Goal: Task Accomplishment & Management: Manage account settings

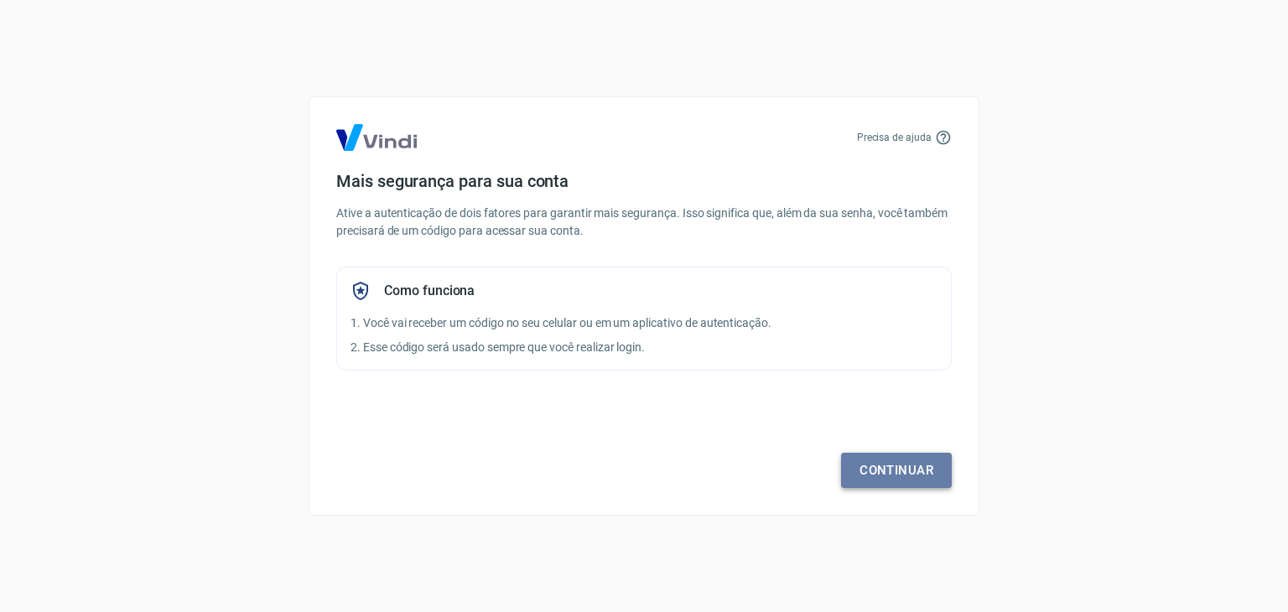
click at [874, 461] on link "Continuar" at bounding box center [896, 470] width 111 height 35
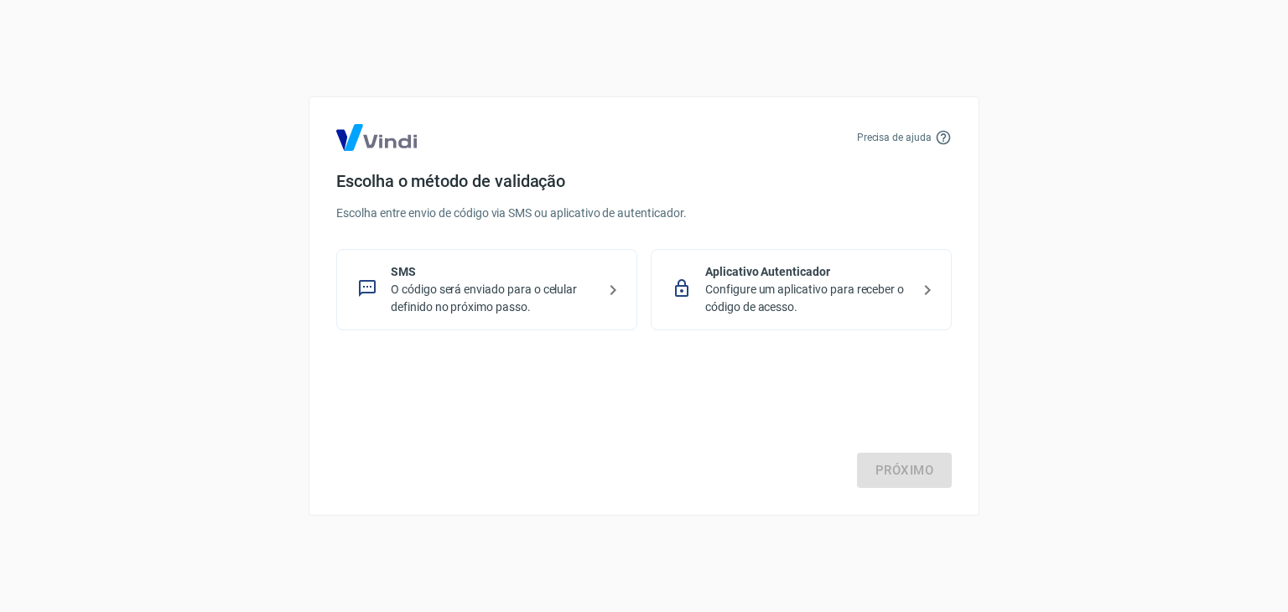
click at [461, 279] on p "SMS" at bounding box center [493, 272] width 205 height 18
click at [880, 467] on link "Próximo" at bounding box center [904, 470] width 95 height 35
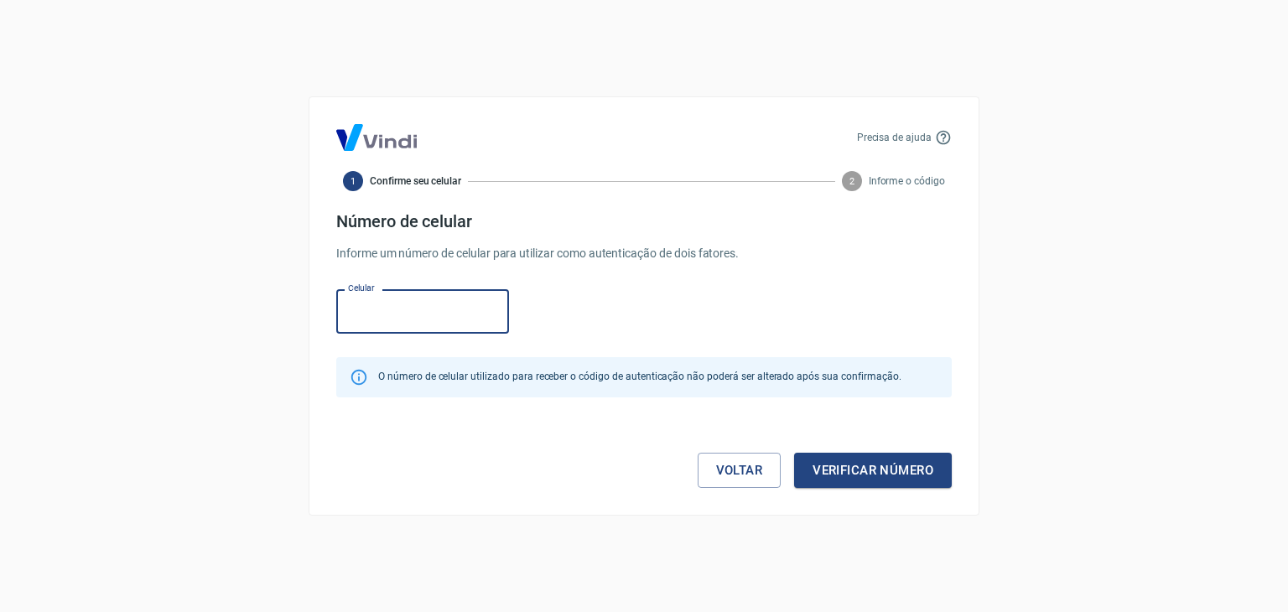
click at [440, 293] on input "Celular" at bounding box center [422, 311] width 173 height 44
type input "(11) 91045-3534"
click at [881, 474] on button "Verificar número" at bounding box center [873, 470] width 158 height 35
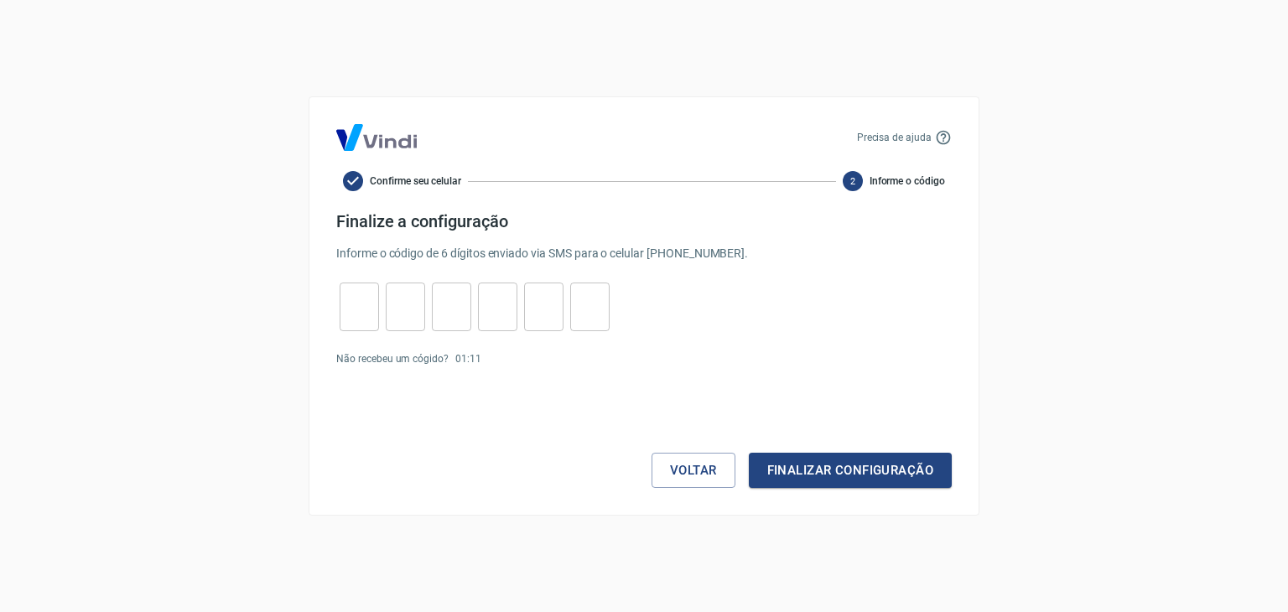
click at [288, 282] on div "Precisa de ajuda Confirme seu celular 2 Informe o código Finalize a configuraçã…" at bounding box center [644, 306] width 1288 height 612
click at [360, 309] on input "tel" at bounding box center [358, 307] width 39 height 36
type input "7"
type input "4"
type input "3"
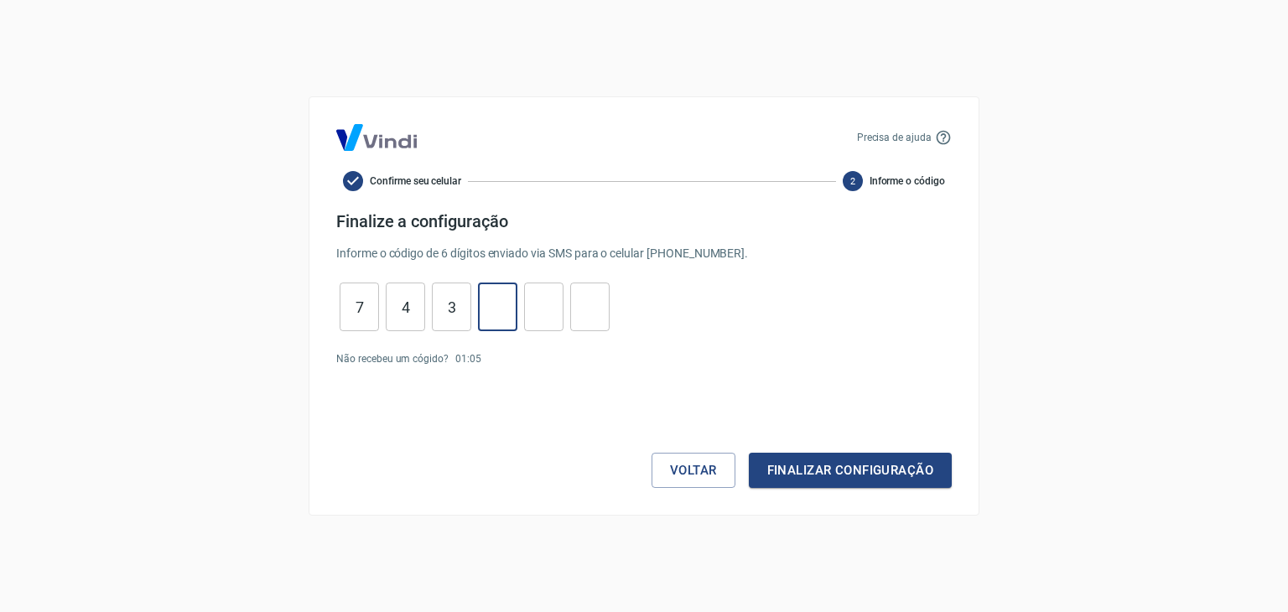
type input "3"
type input "0"
click at [749, 453] on button "Finalizar configuração" at bounding box center [850, 470] width 203 height 35
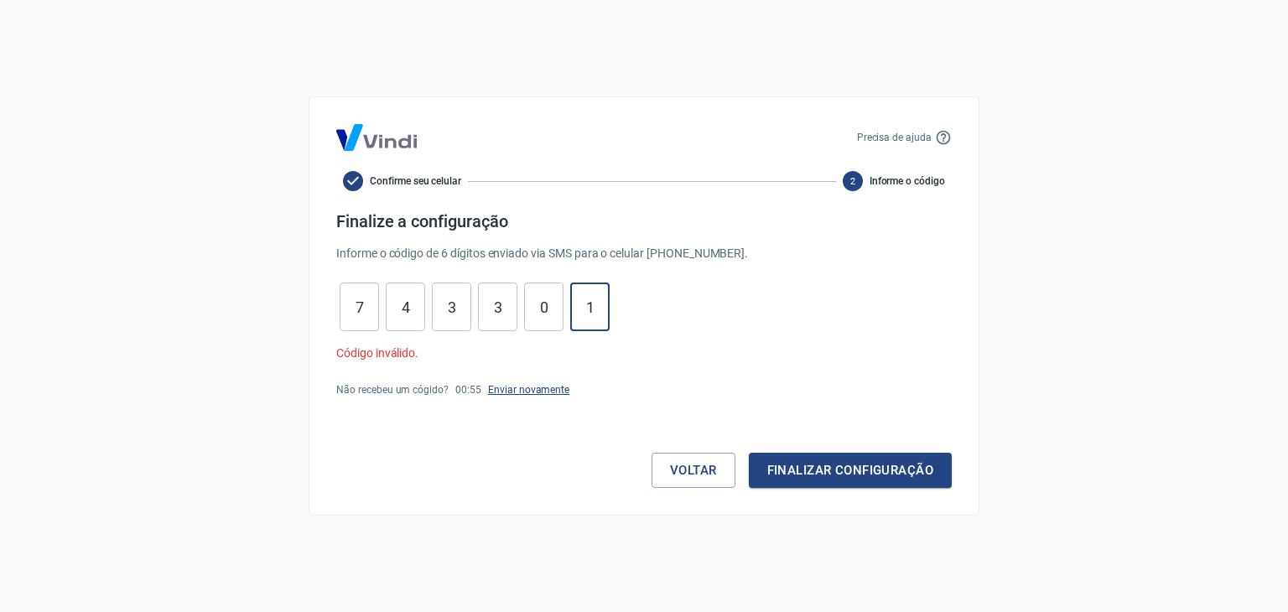
click at [536, 388] on link "Enviar novamente" at bounding box center [528, 390] width 81 height 12
click at [598, 307] on input "1" at bounding box center [589, 307] width 39 height 36
type input "1"
type input "0"
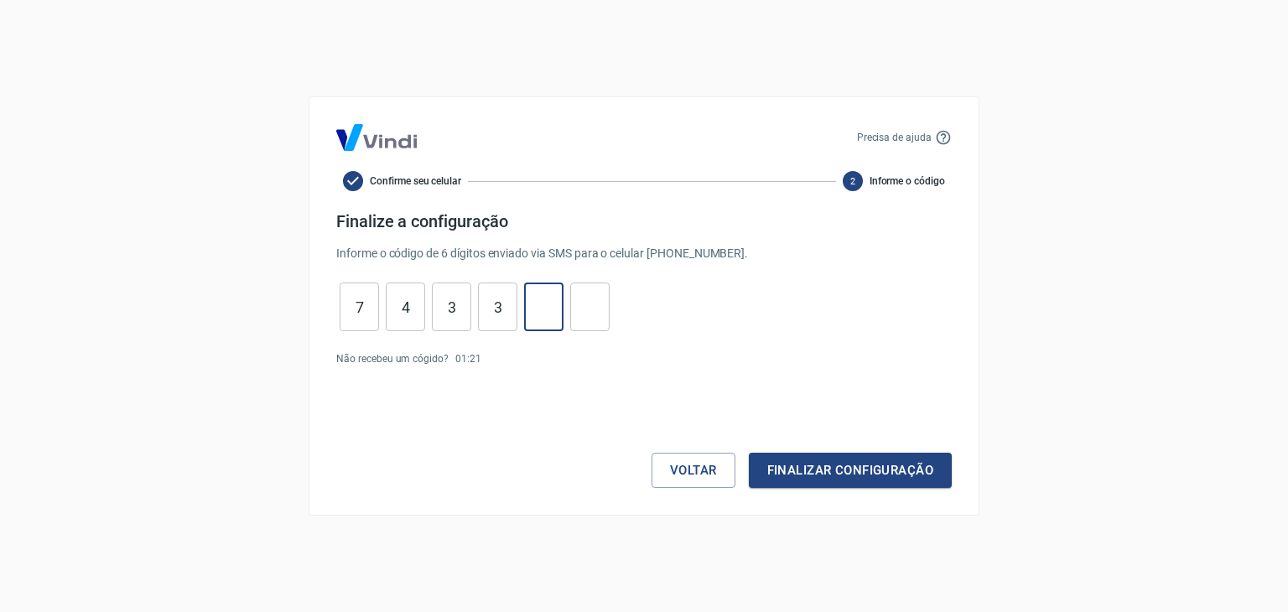
type input "3"
type input "4"
type input "7"
type input "1"
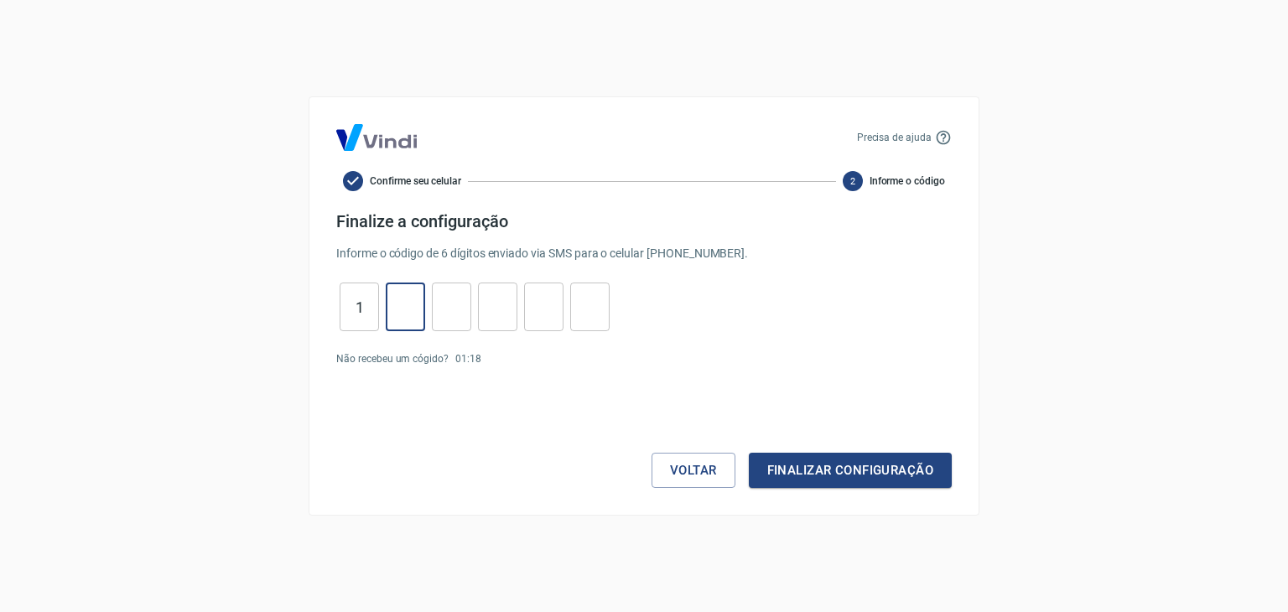
type input "8"
type input "2"
type input "6"
type input "8"
type input "1"
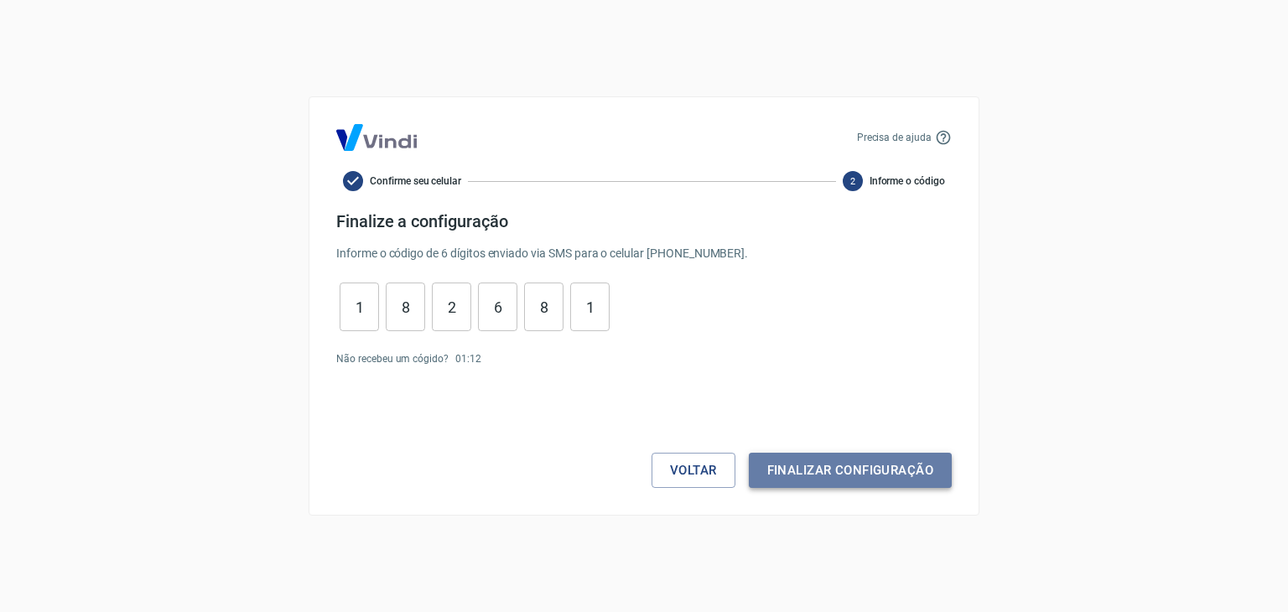
click at [793, 469] on button "Finalizar configuração" at bounding box center [850, 470] width 203 height 35
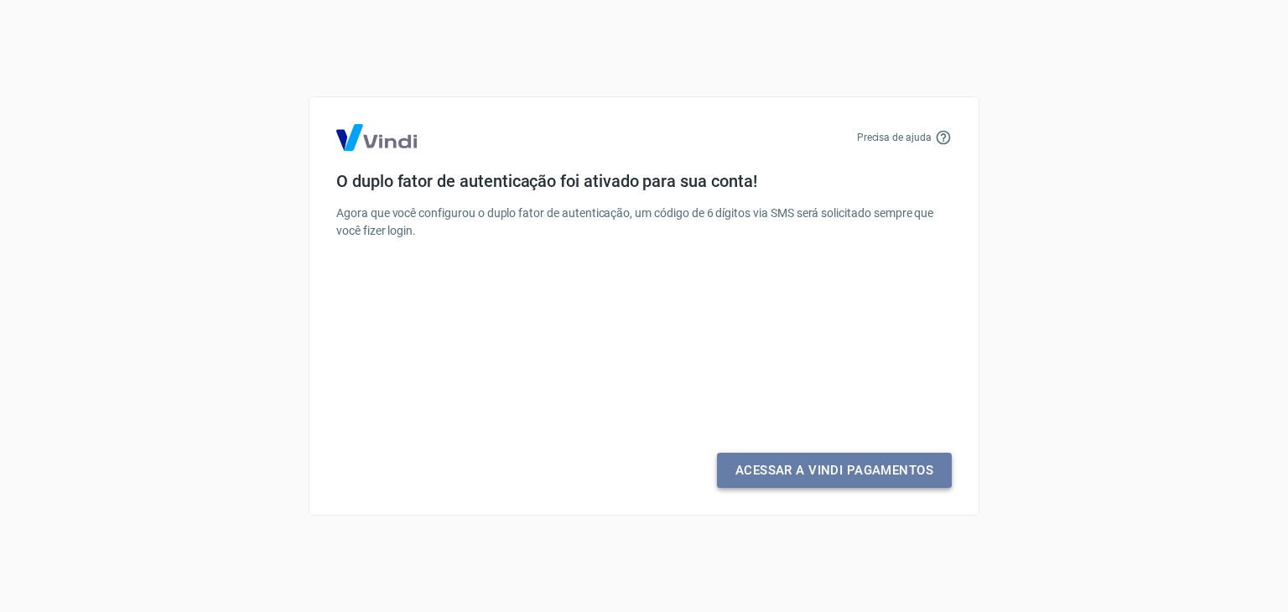
click at [793, 468] on link "Acessar a Vindi Pagamentos" at bounding box center [834, 470] width 235 height 35
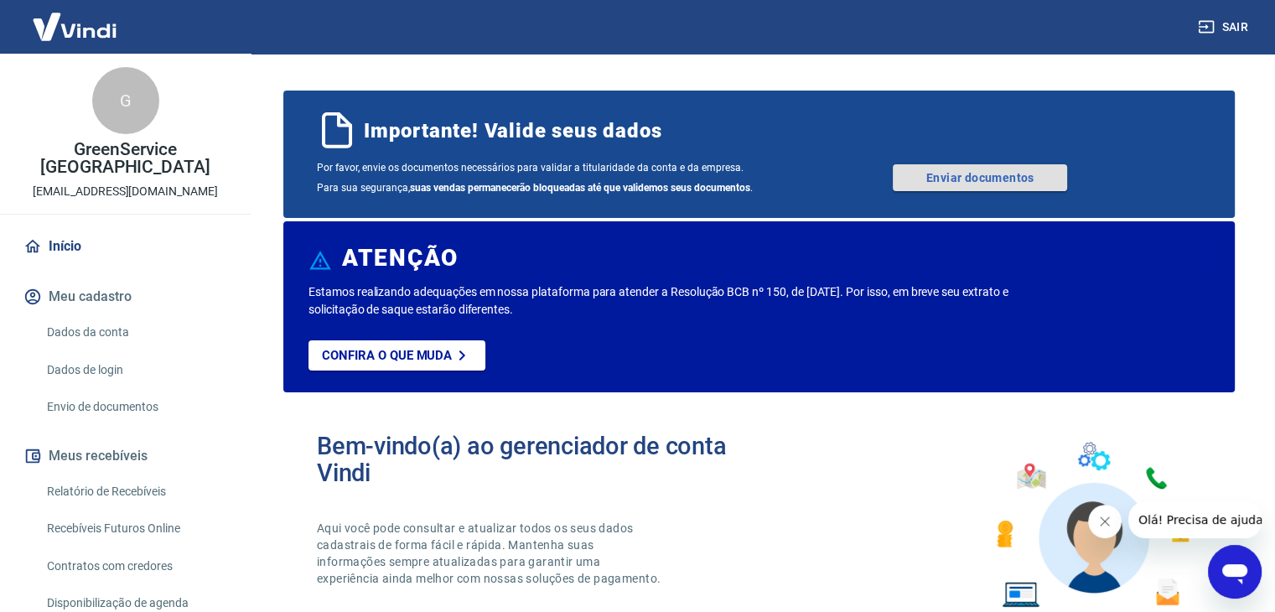
click at [961, 178] on link "Enviar documentos" at bounding box center [980, 177] width 174 height 27
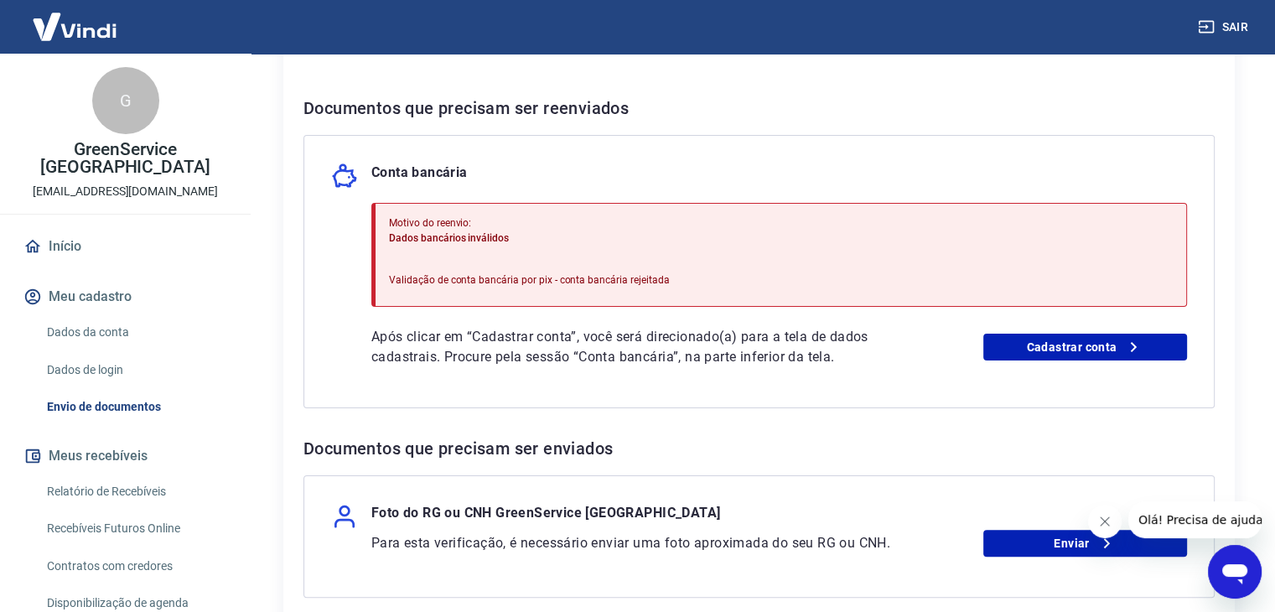
scroll to position [302, 0]
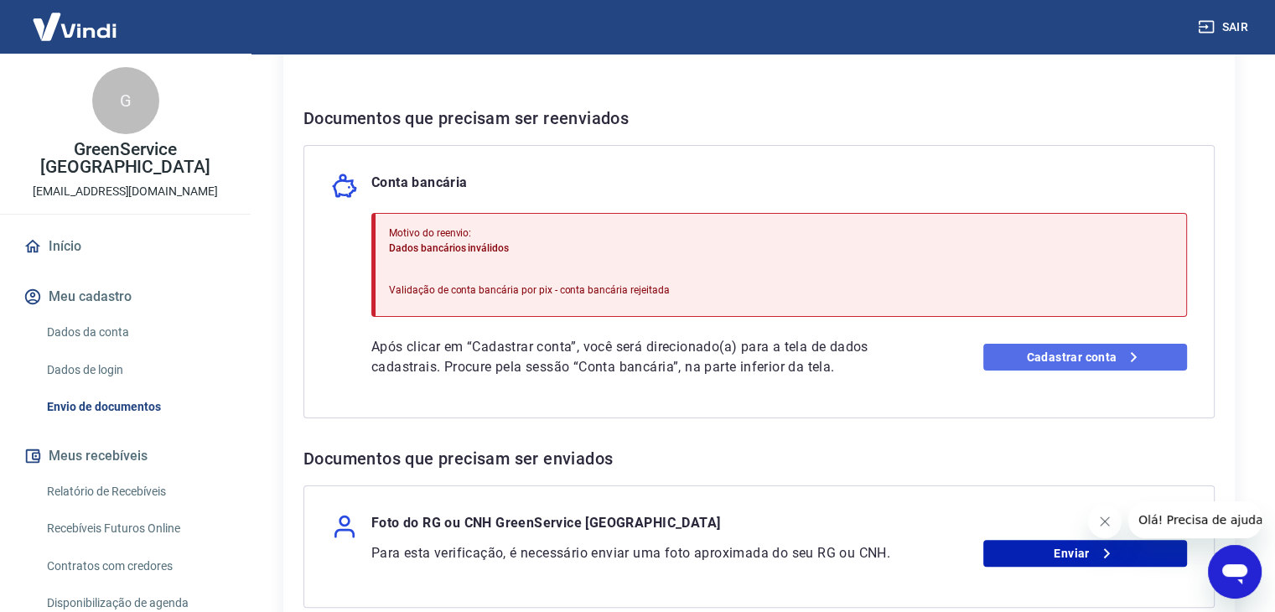
click at [1044, 350] on link "Cadastrar conta" at bounding box center [1085, 357] width 204 height 27
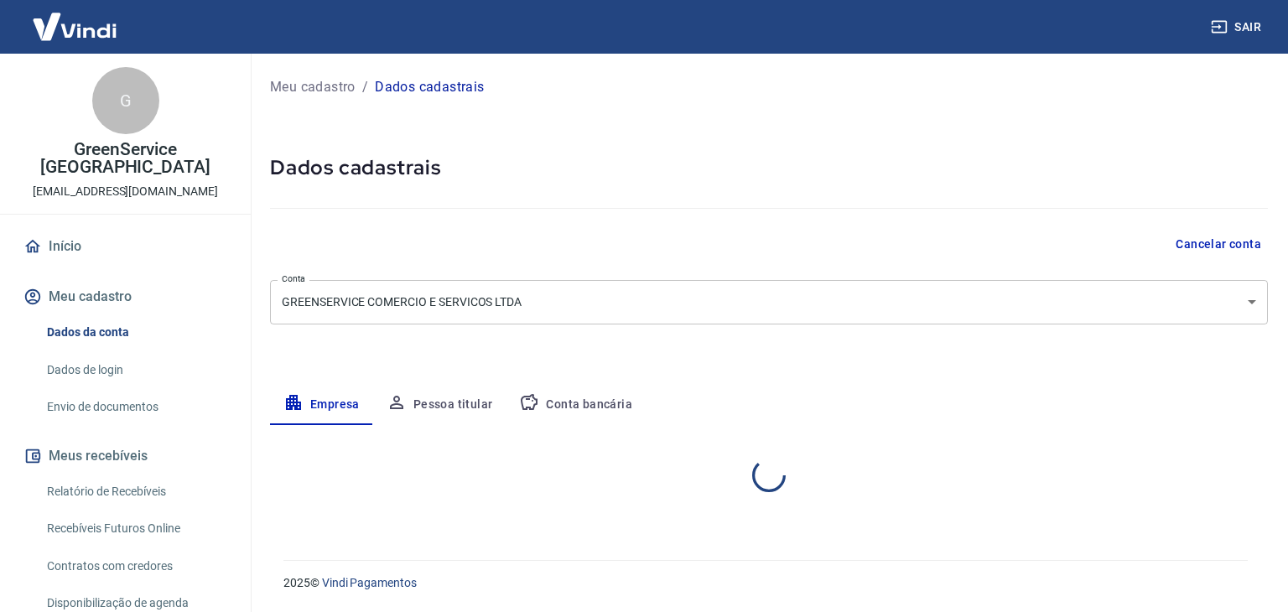
select select "SP"
select select "business"
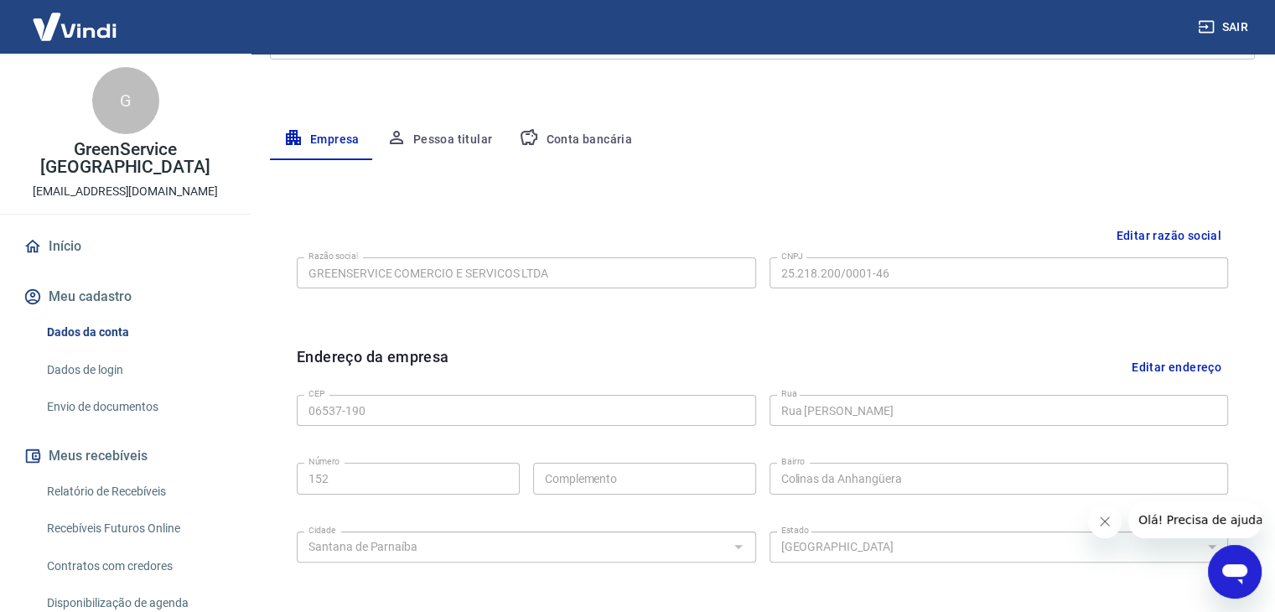
scroll to position [251, 0]
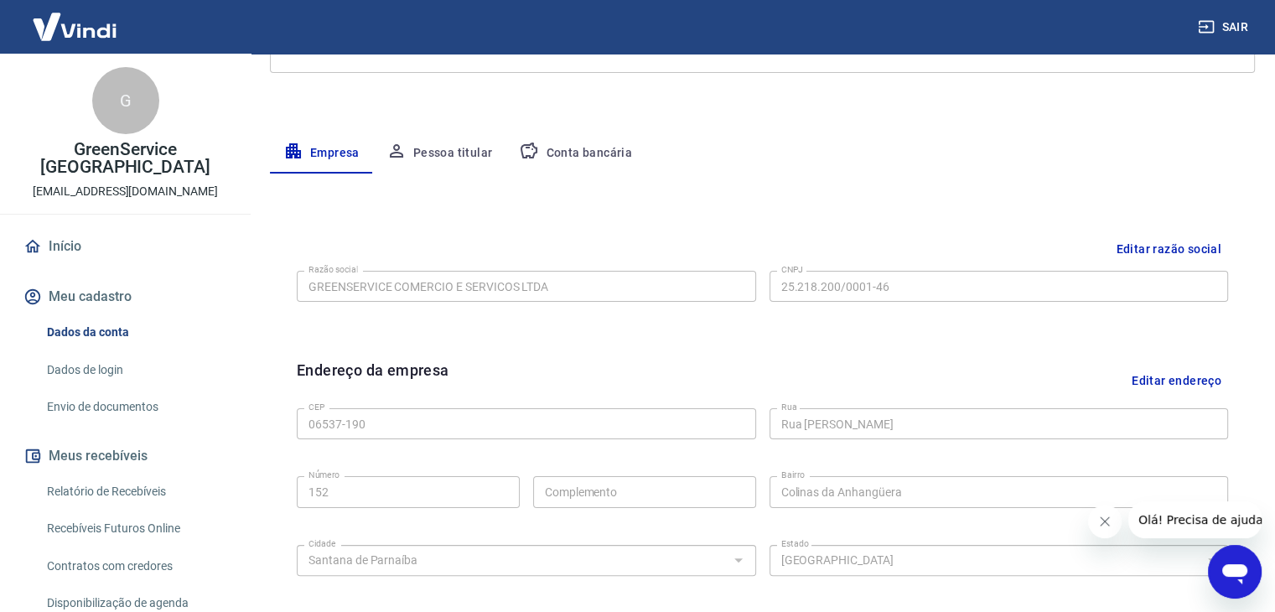
click at [446, 153] on button "Pessoa titular" at bounding box center [439, 153] width 133 height 40
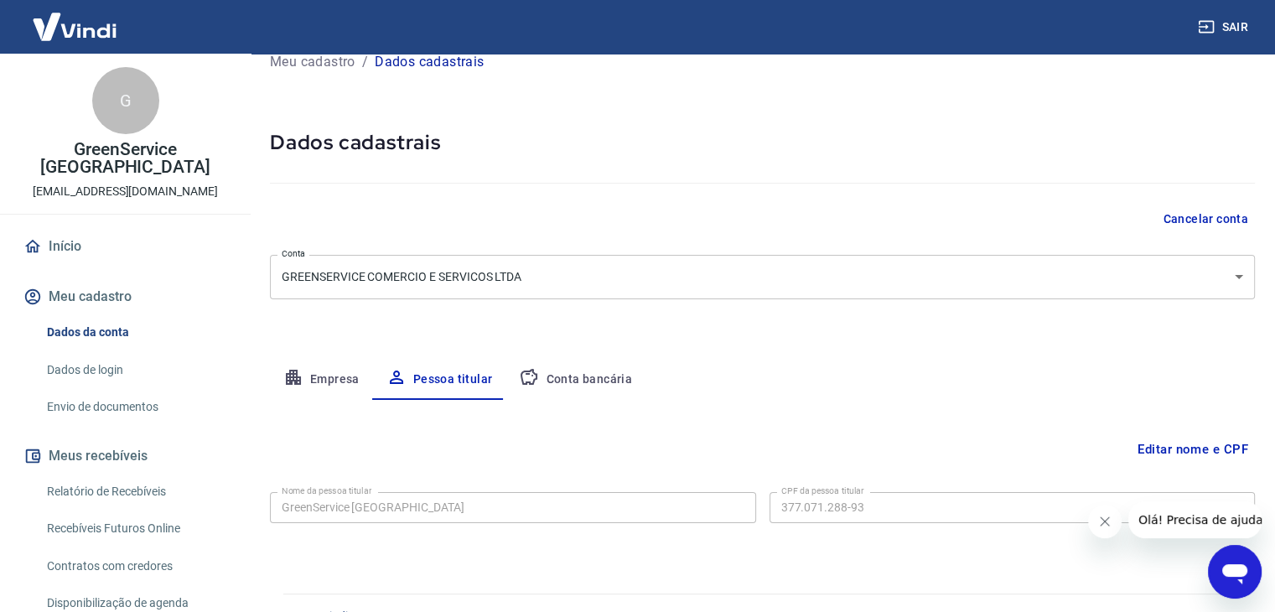
scroll to position [58, 0]
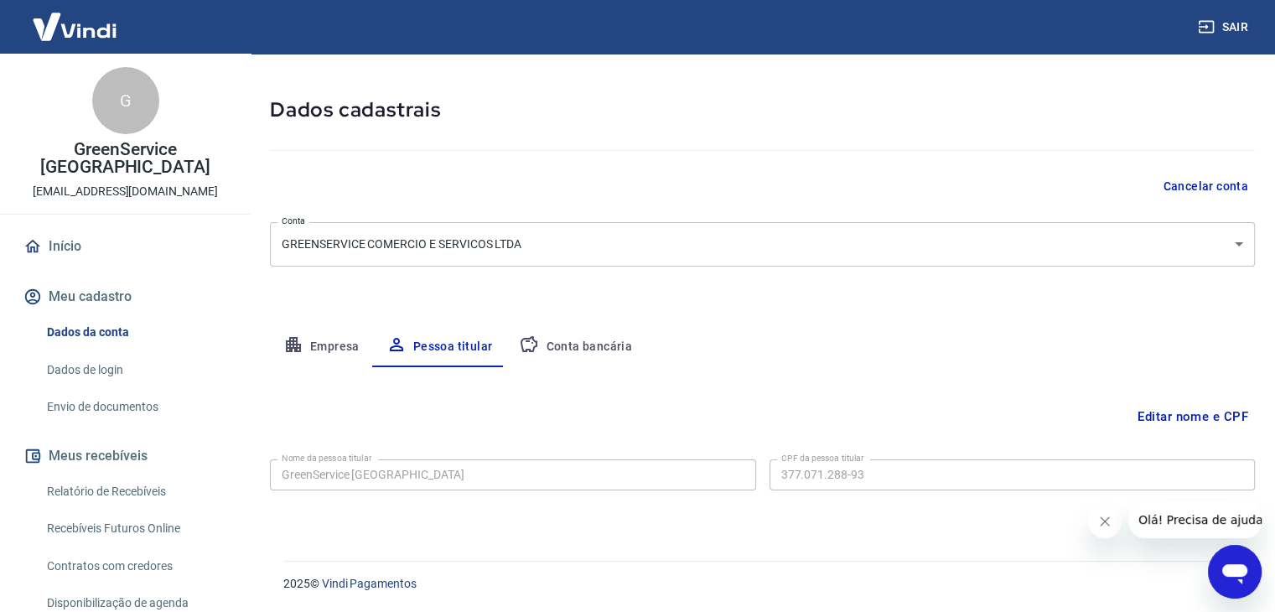
click at [587, 351] on button "Conta bancária" at bounding box center [575, 347] width 140 height 40
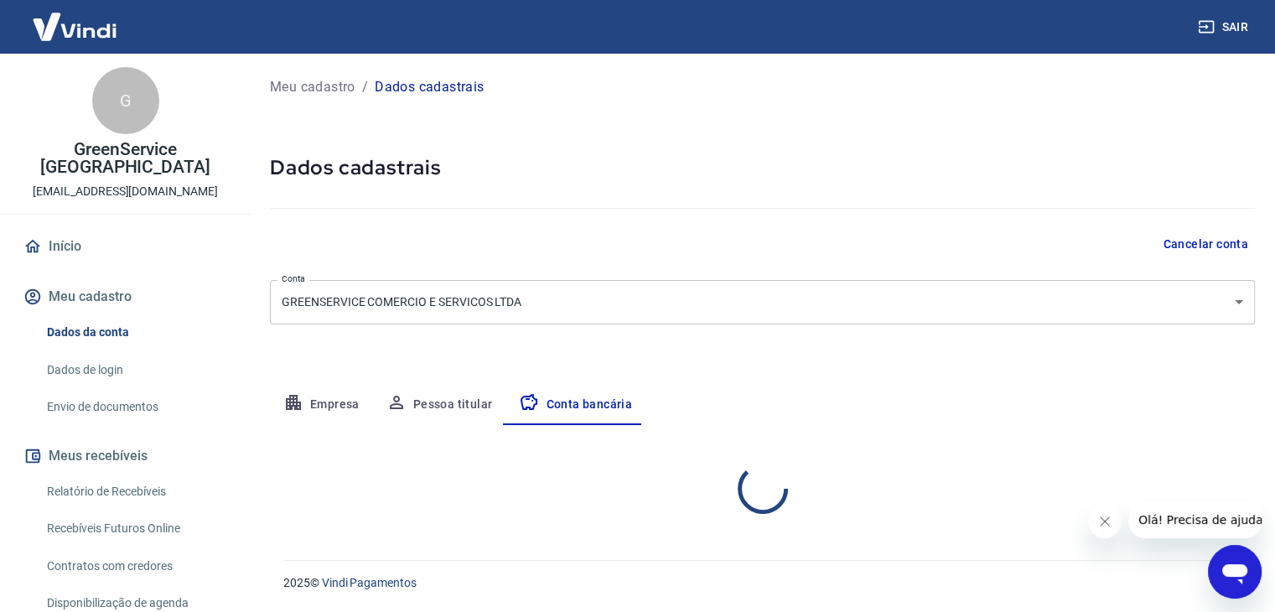
select select "3"
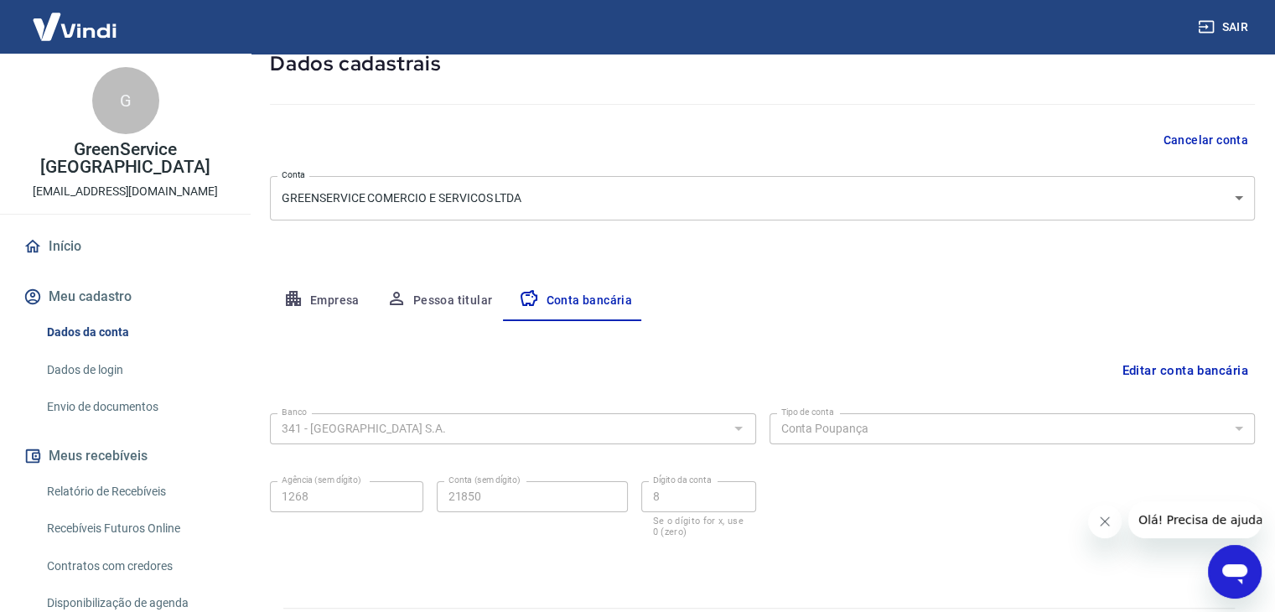
scroll to position [151, 0]
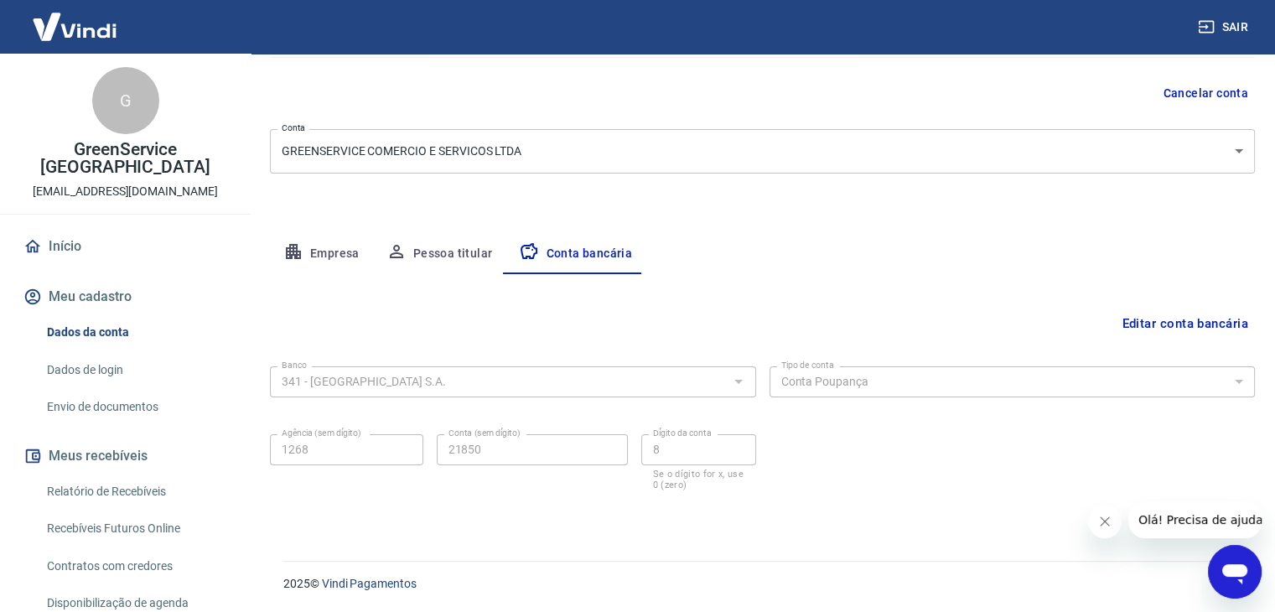
click at [1013, 490] on div "Banco 341 - ITAÚ UNIBANCO S.A. Banco Tipo de conta Conta Corrente Conta Poupanç…" at bounding box center [762, 427] width 985 height 134
click at [115, 229] on link "Início" at bounding box center [125, 246] width 210 height 37
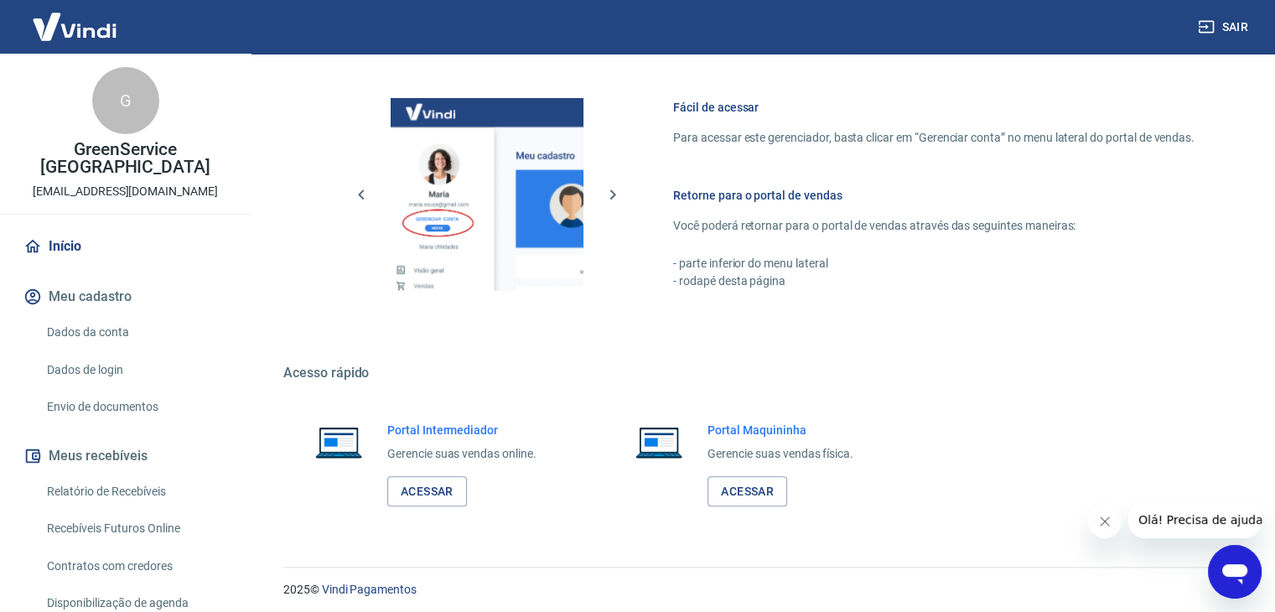
scroll to position [1016, 0]
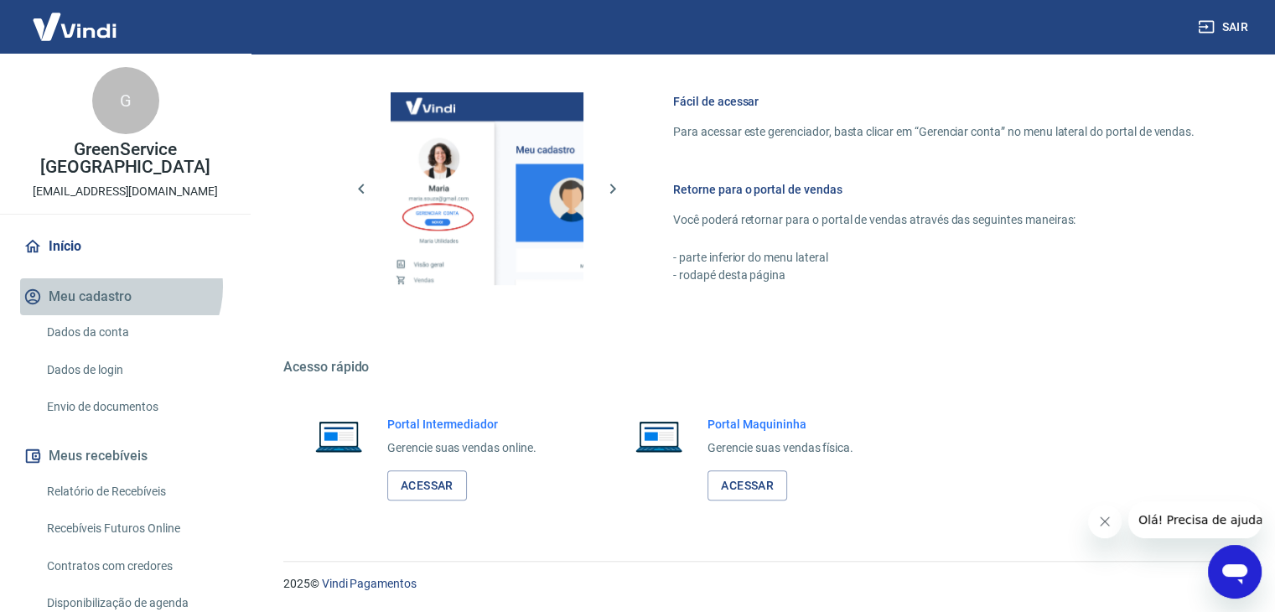
click at [119, 278] on button "Meu cadastro" at bounding box center [125, 296] width 210 height 37
click at [121, 315] on link "Dados da conta" at bounding box center [135, 332] width 190 height 34
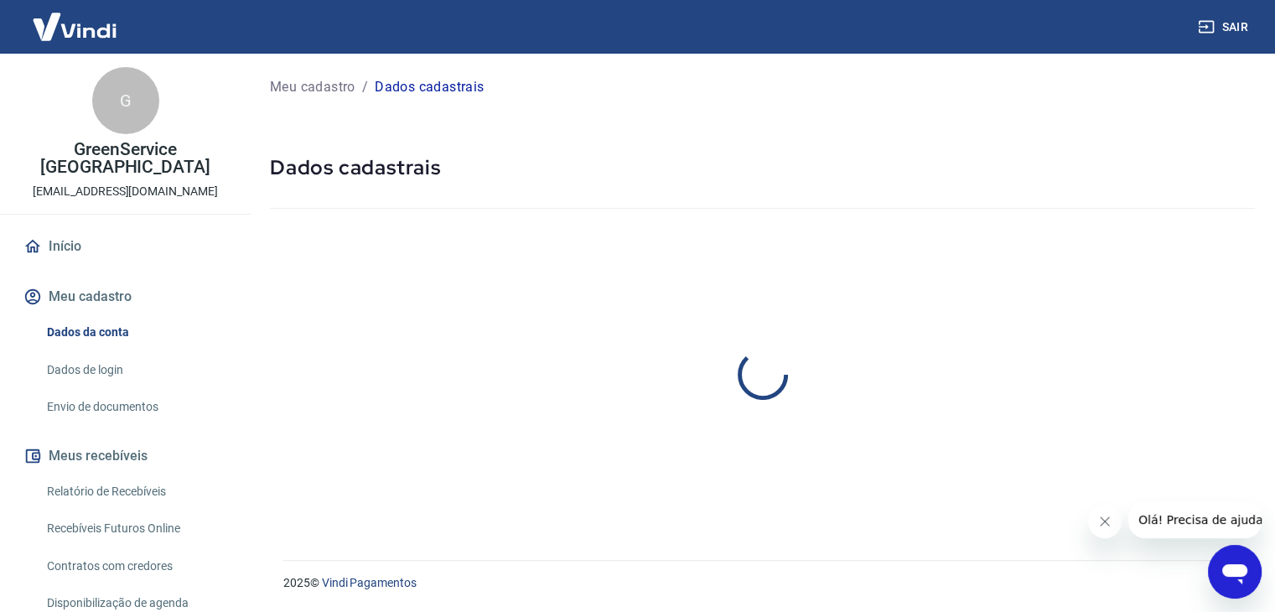
select select "SP"
select select "business"
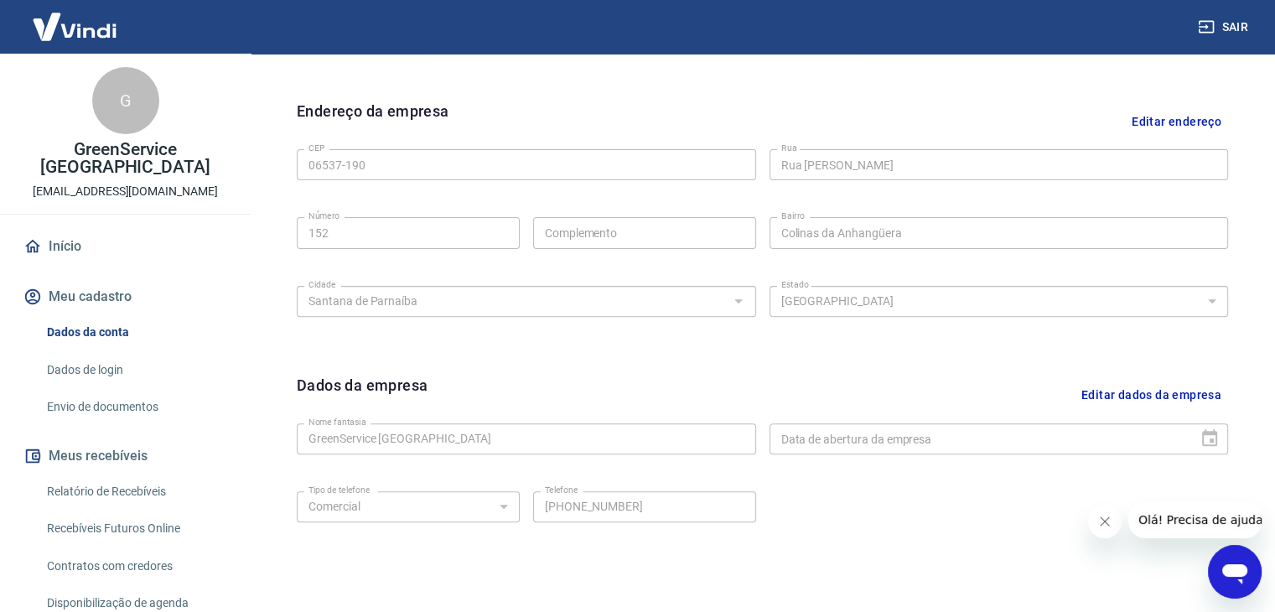
scroll to position [597, 0]
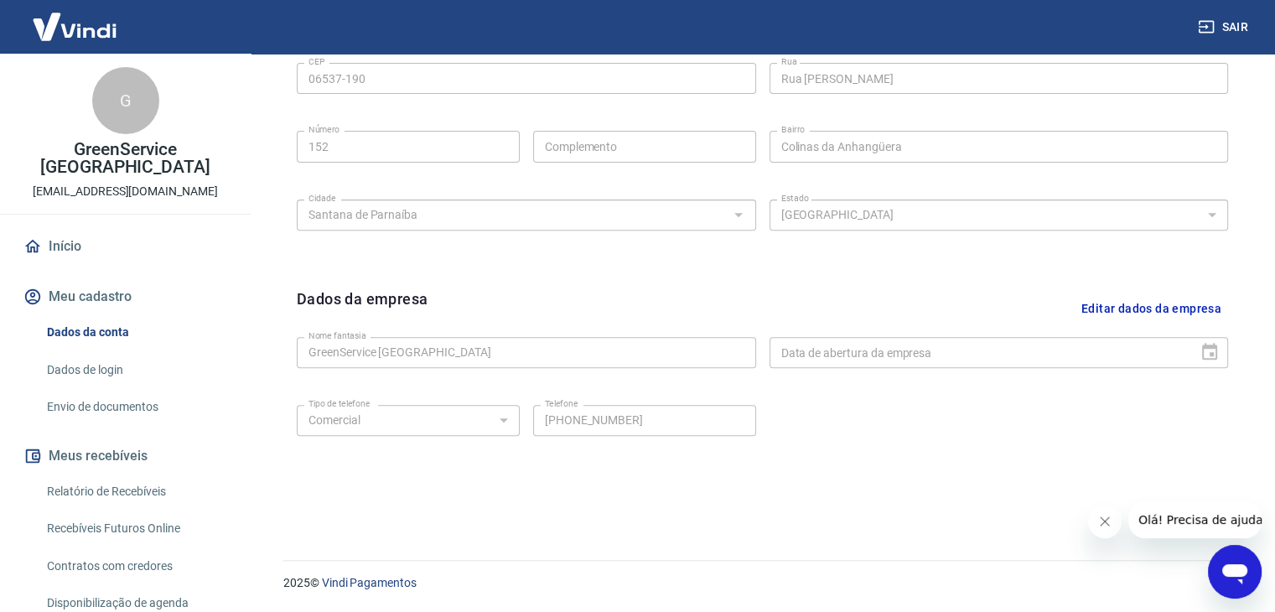
click at [1100, 517] on icon "Fechar mensagem da empresa" at bounding box center [1104, 521] width 13 height 13
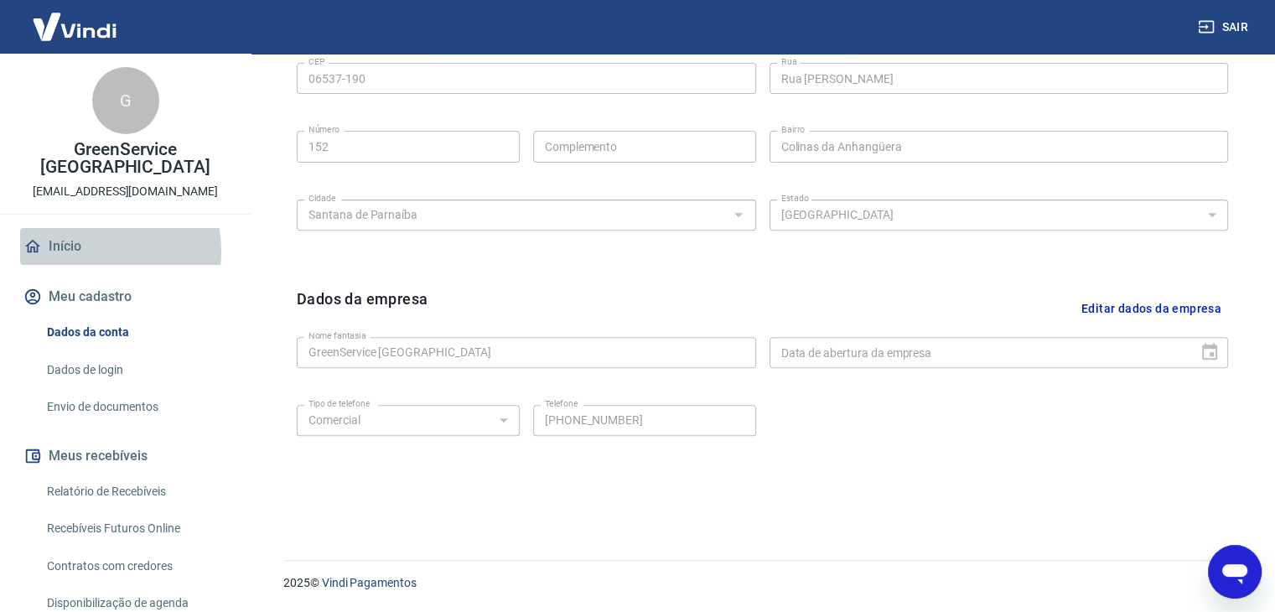
click at [96, 233] on link "Início" at bounding box center [125, 246] width 210 height 37
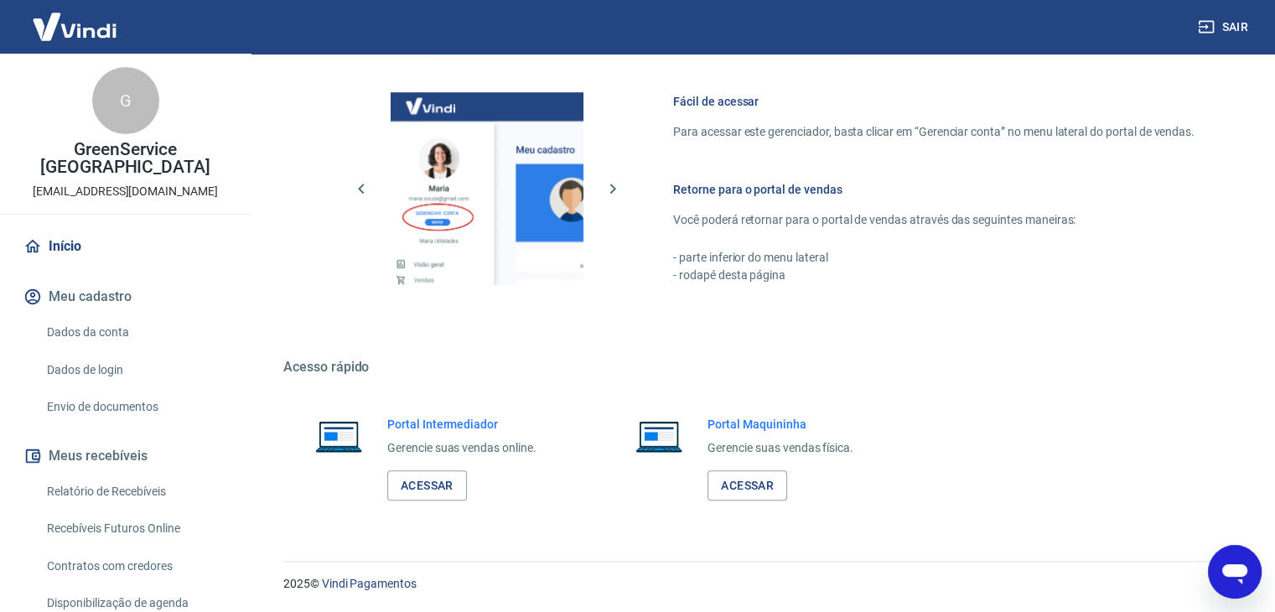
scroll to position [1016, 0]
click at [443, 490] on link "Acessar" at bounding box center [427, 485] width 80 height 31
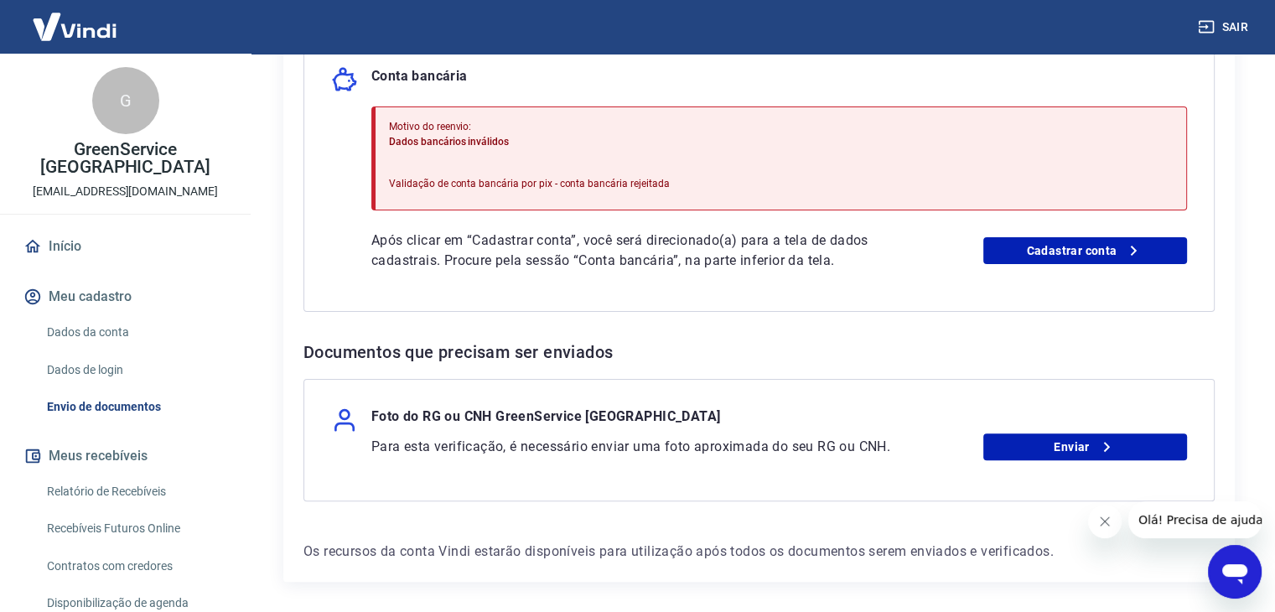
scroll to position [419, 0]
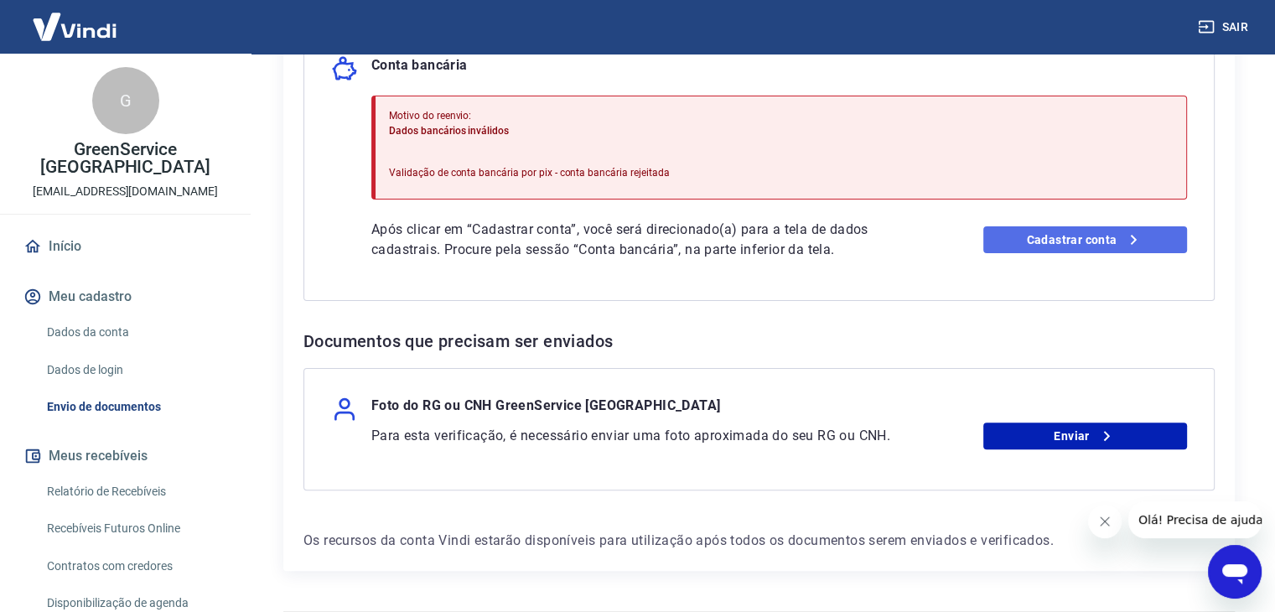
click at [1024, 236] on link "Cadastrar conta" at bounding box center [1085, 239] width 204 height 27
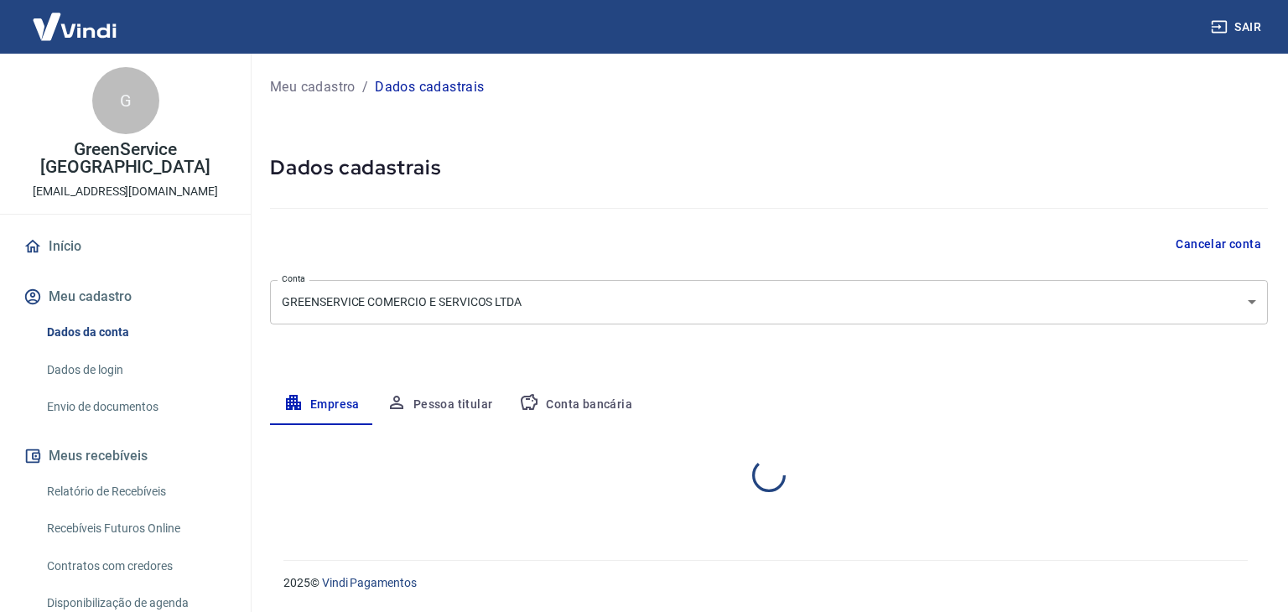
select select "SP"
select select "business"
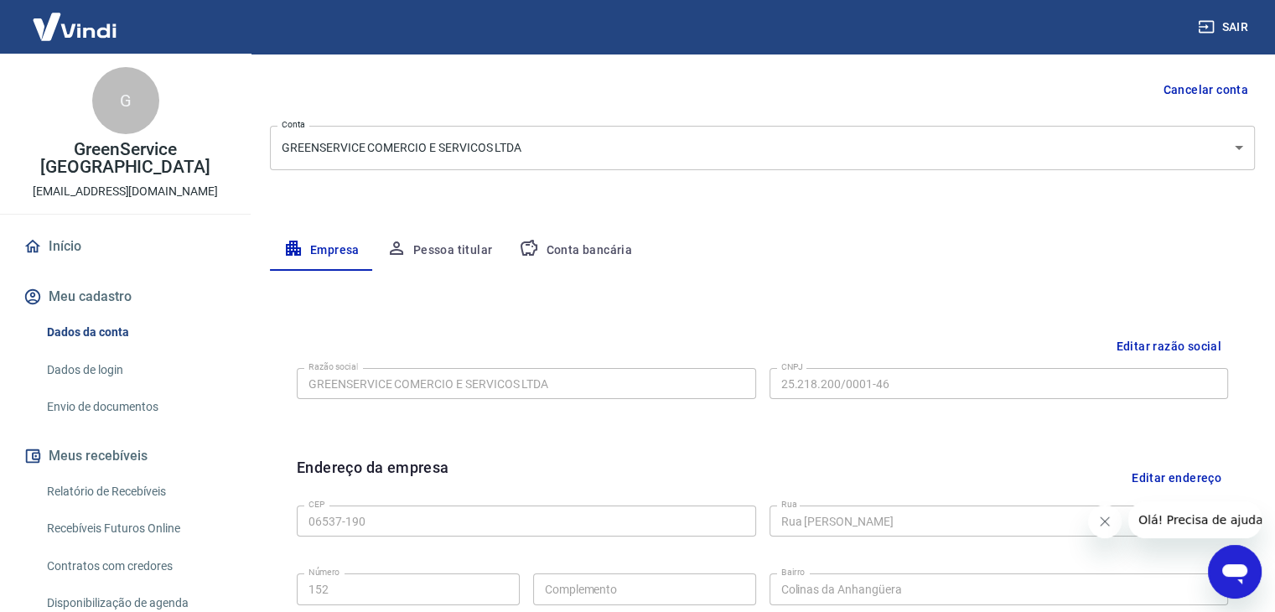
scroll to position [168, 0]
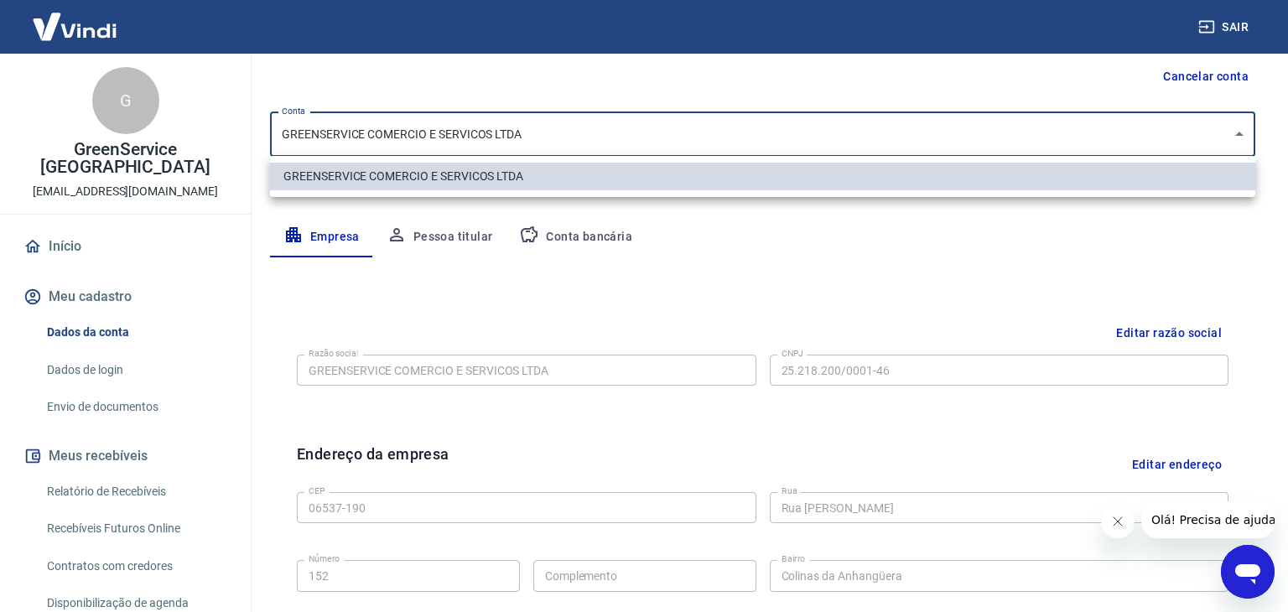
click at [741, 111] on body "Sair G GreenService Brasil vendasgreenservicebrasil@gmail.com Início Meu cadast…" at bounding box center [644, 138] width 1288 height 612
click at [741, 111] on div at bounding box center [644, 306] width 1288 height 612
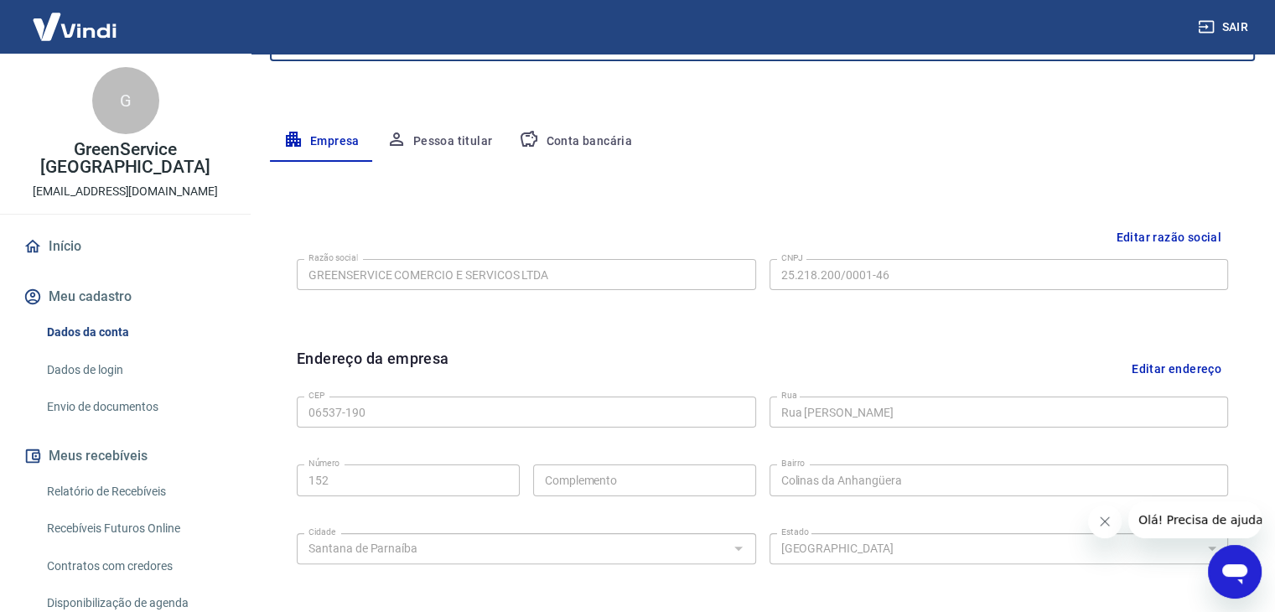
scroll to position [262, 0]
click at [567, 148] on button "Conta bancária" at bounding box center [575, 143] width 140 height 40
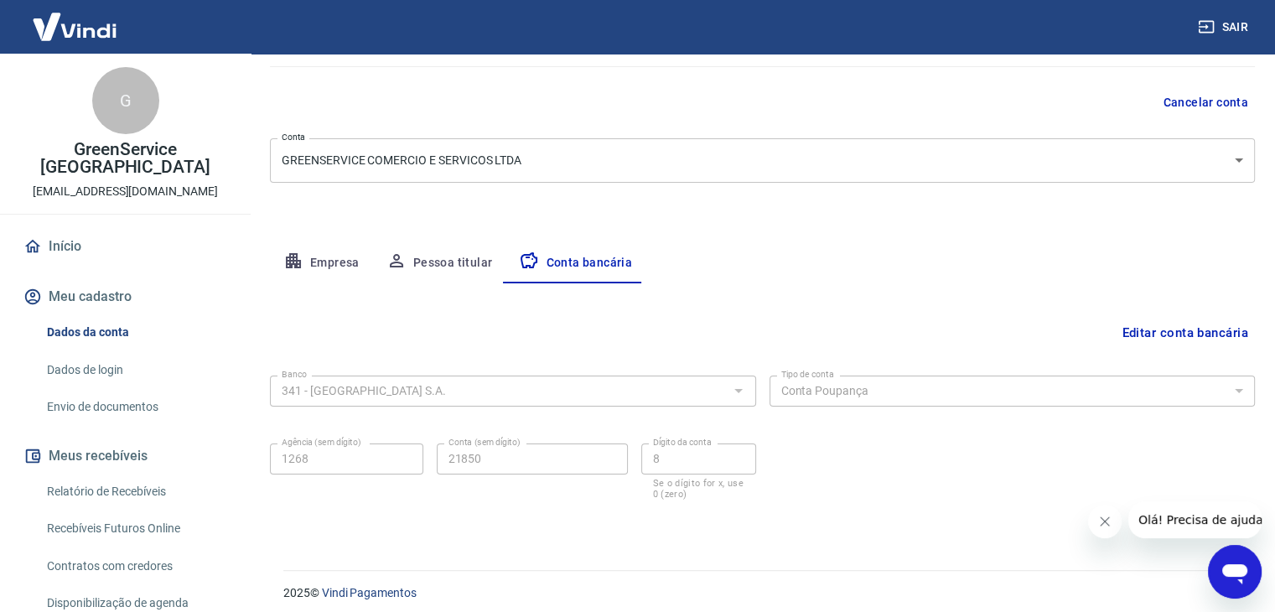
scroll to position [151, 0]
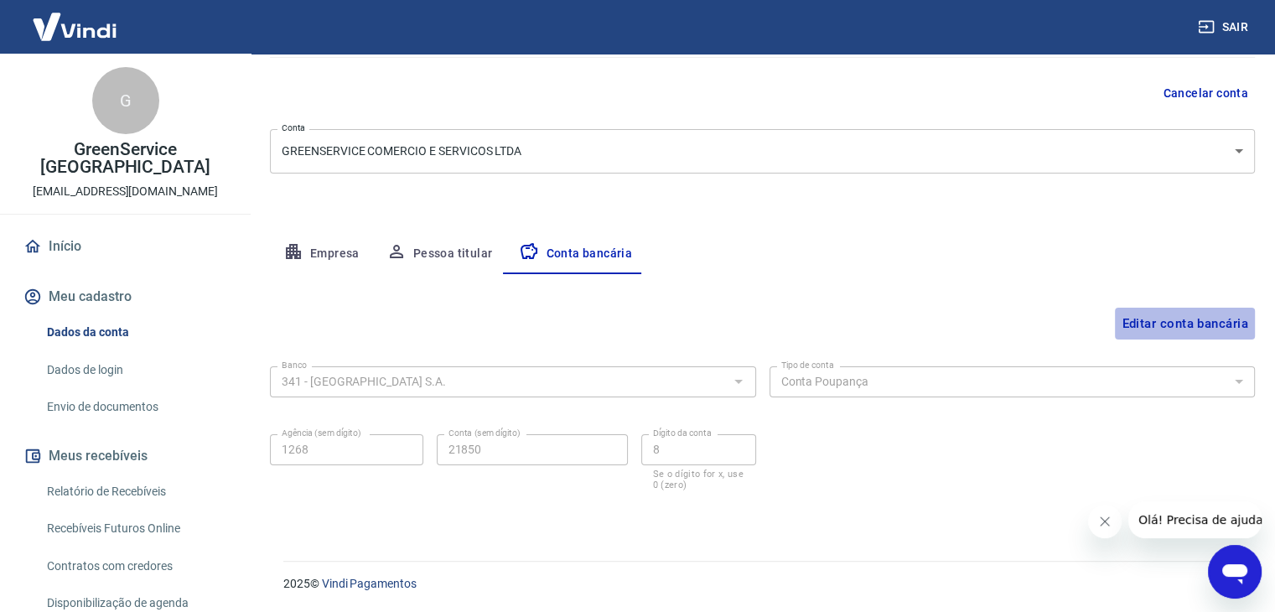
click at [1157, 325] on button "Editar conta bancária" at bounding box center [1185, 324] width 140 height 32
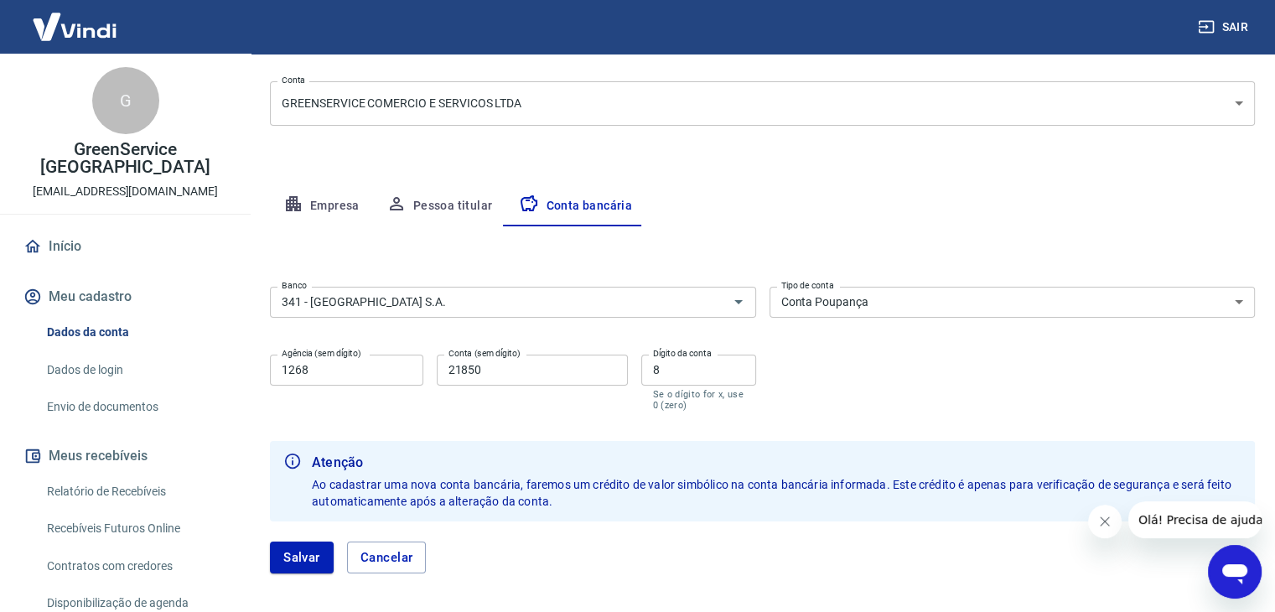
scroll to position [272, 0]
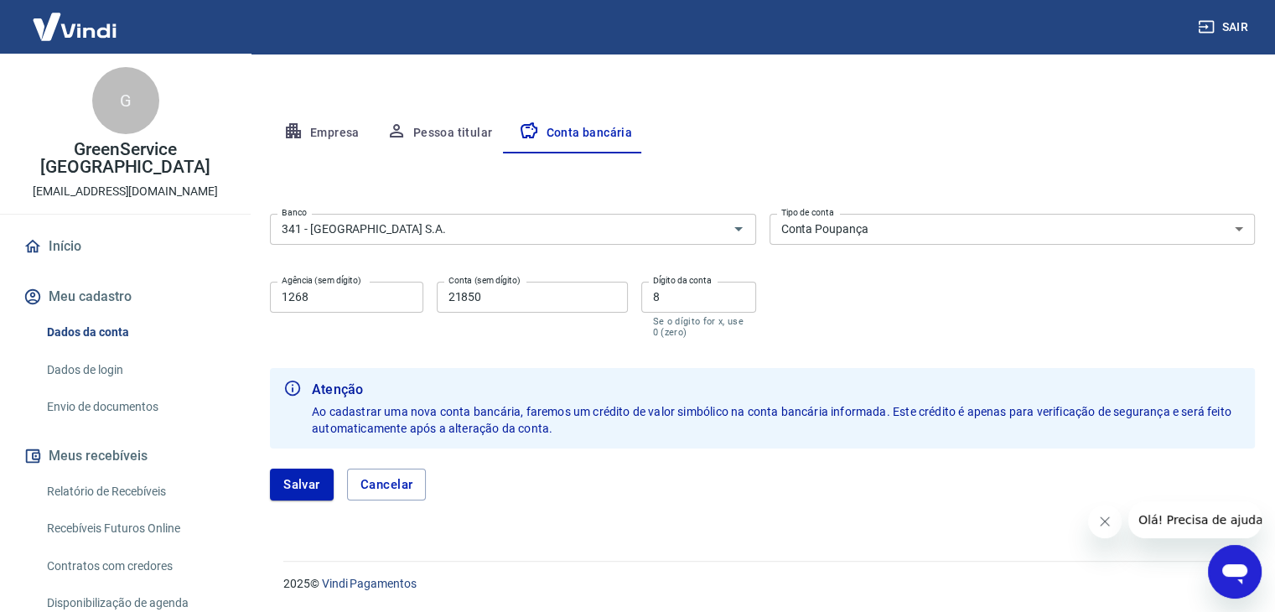
click at [961, 225] on select "Conta Corrente Conta Poupança" at bounding box center [1013, 229] width 486 height 31
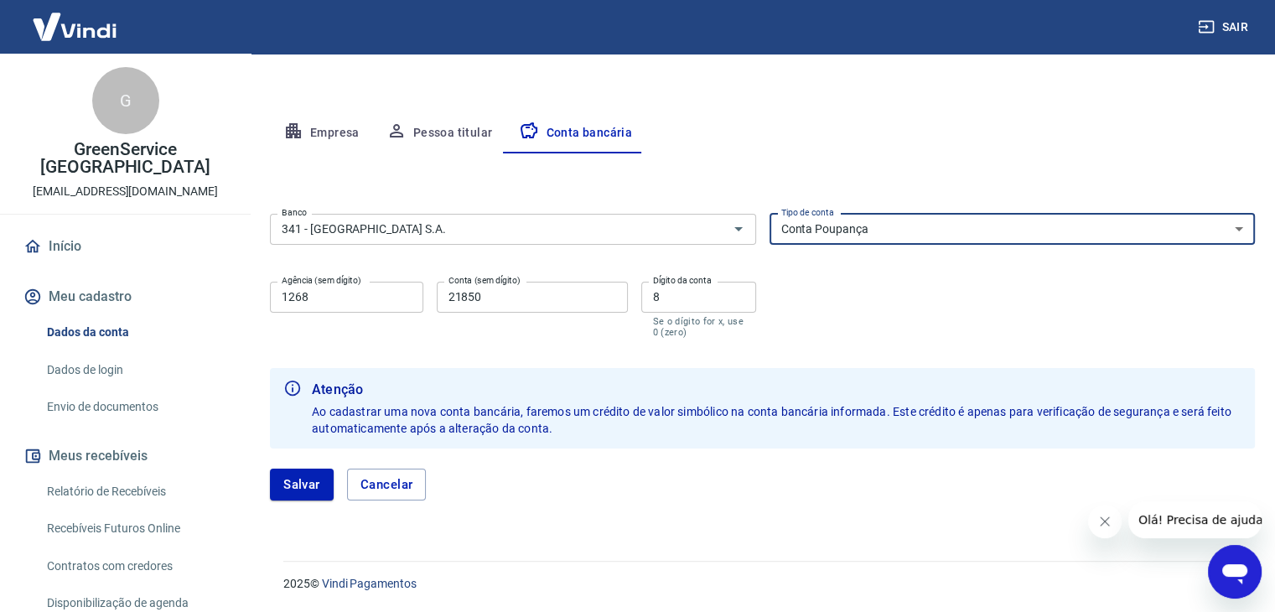
select select "1"
click at [770, 214] on select "Conta Corrente Conta Poupança" at bounding box center [1013, 229] width 486 height 31
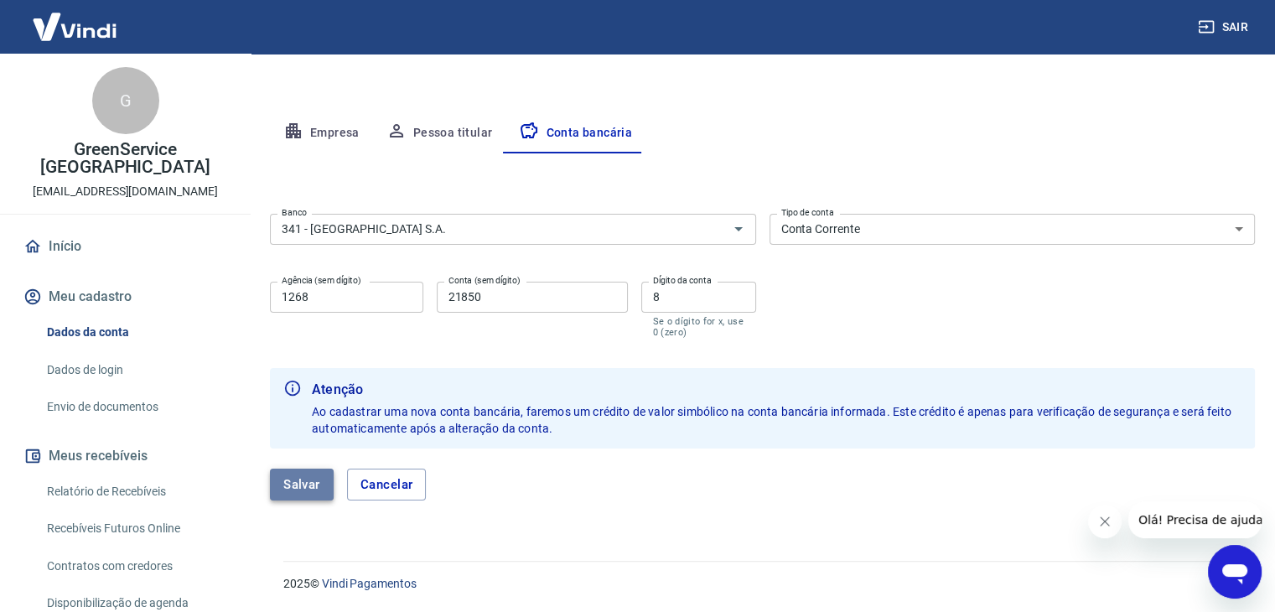
click at [314, 495] on button "Salvar" at bounding box center [302, 485] width 64 height 32
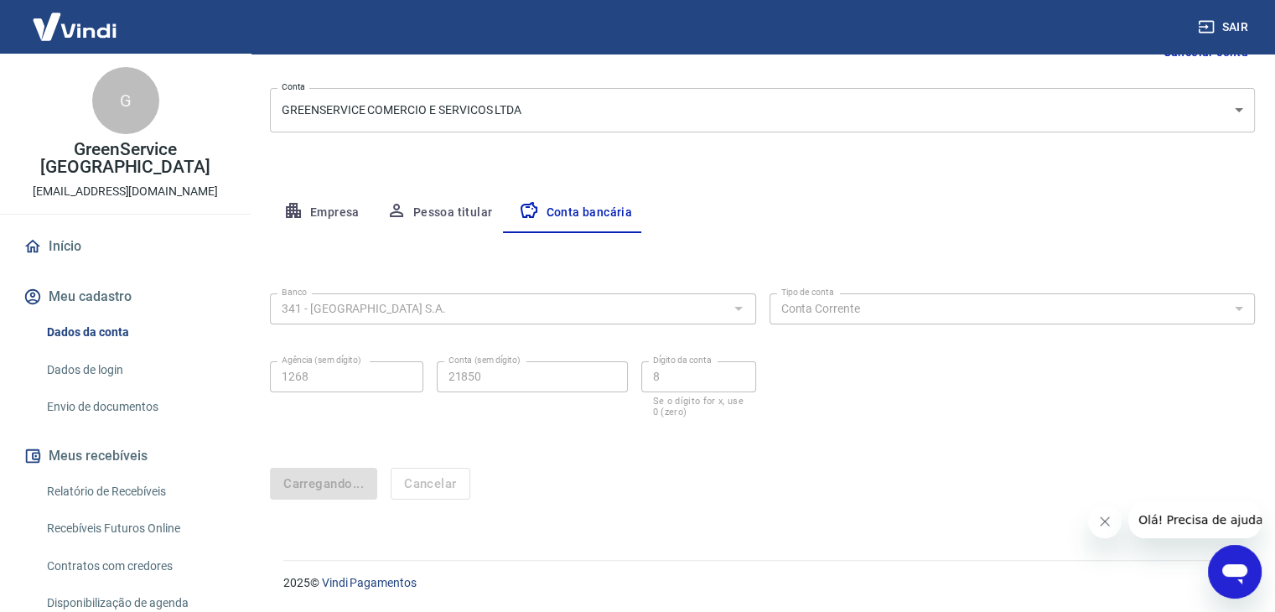
scroll to position [0, 0]
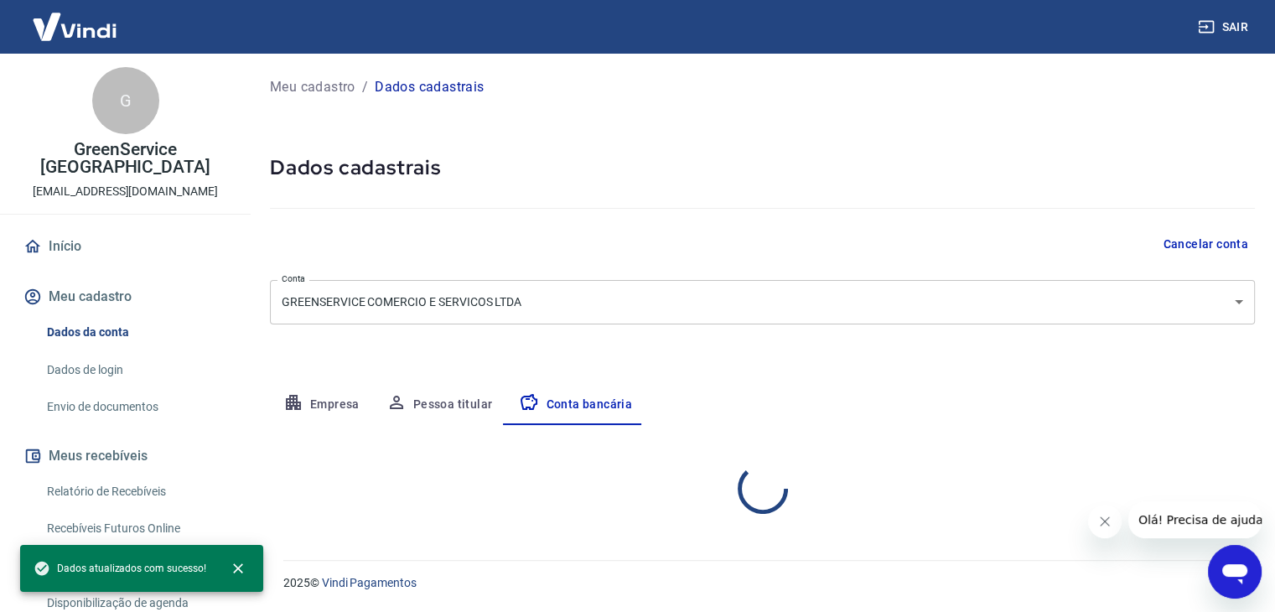
select select "1"
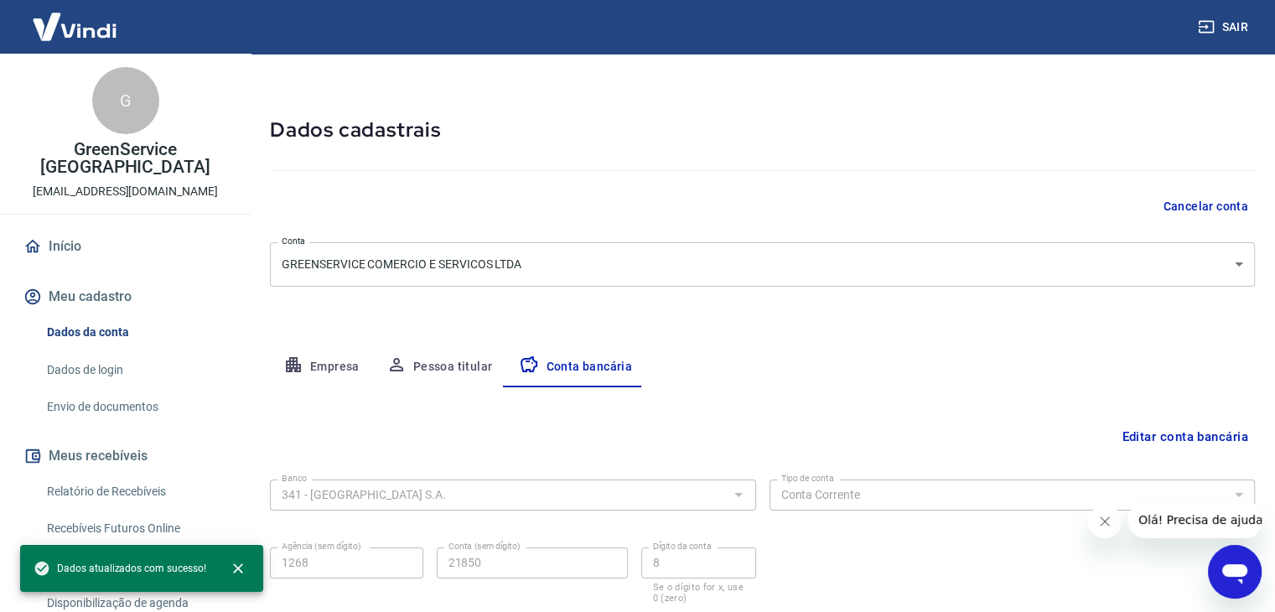
scroll to position [151, 0]
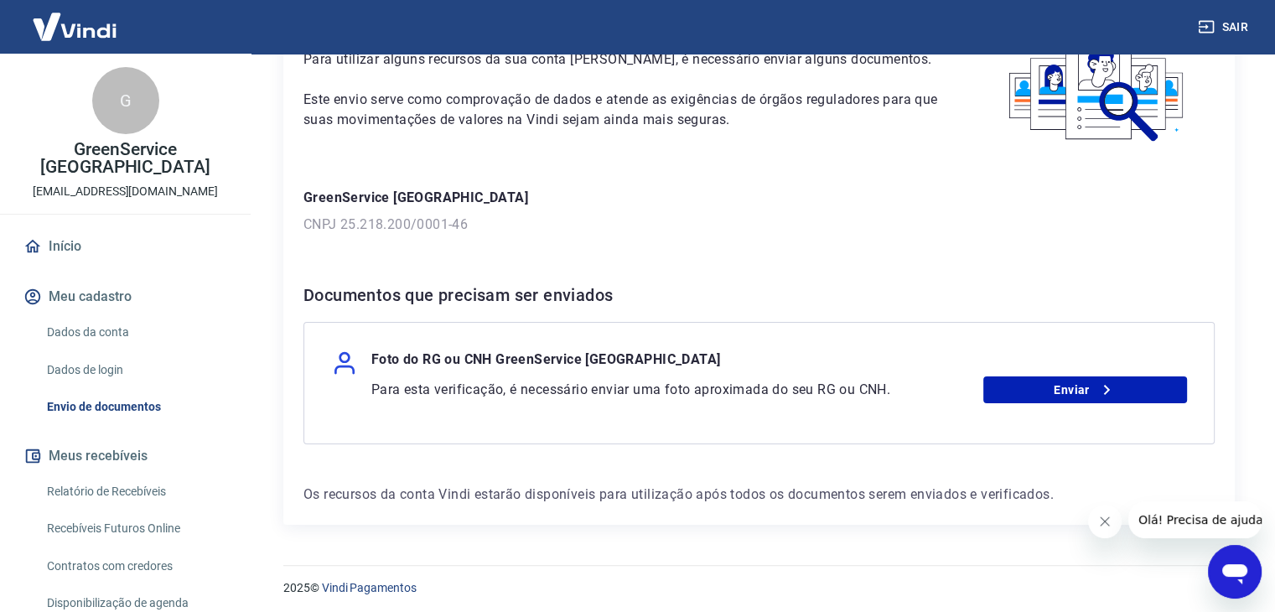
scroll to position [130, 0]
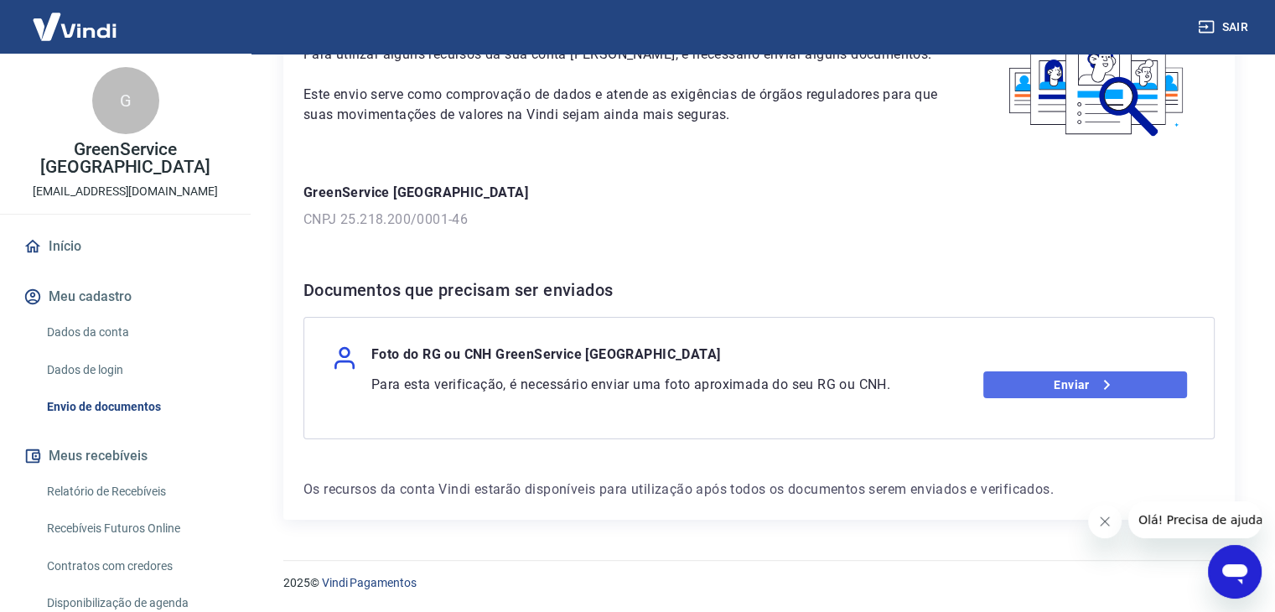
click at [1034, 384] on link "Enviar" at bounding box center [1085, 384] width 204 height 27
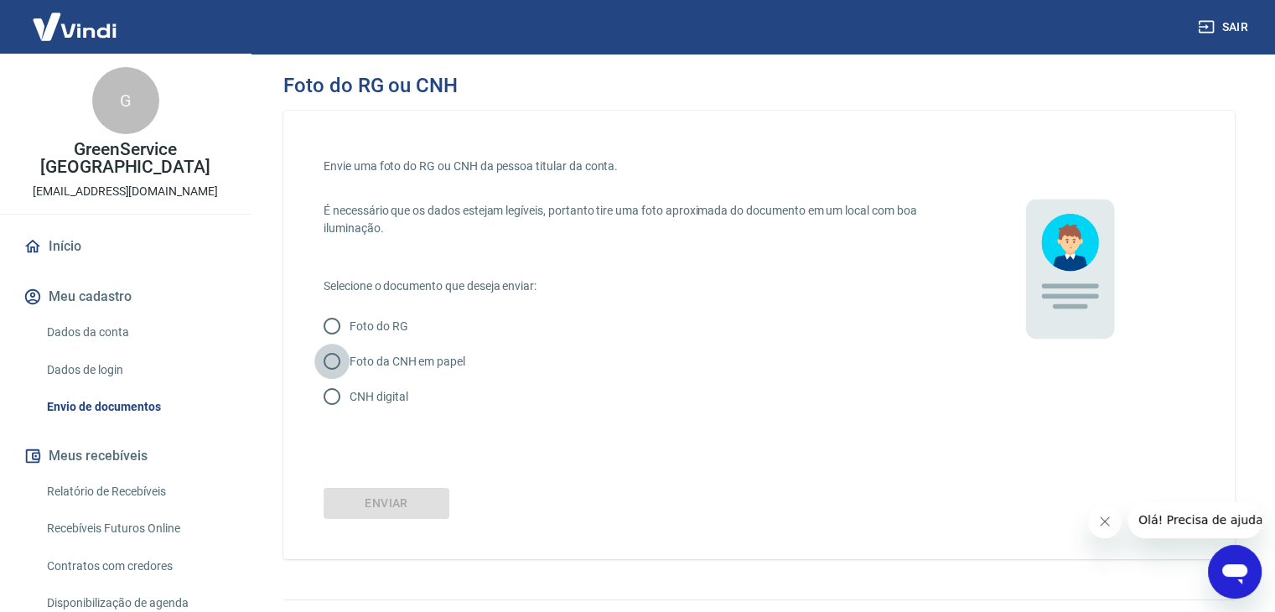
click at [336, 358] on input "Foto da CNH em papel" at bounding box center [331, 361] width 35 height 35
radio input "true"
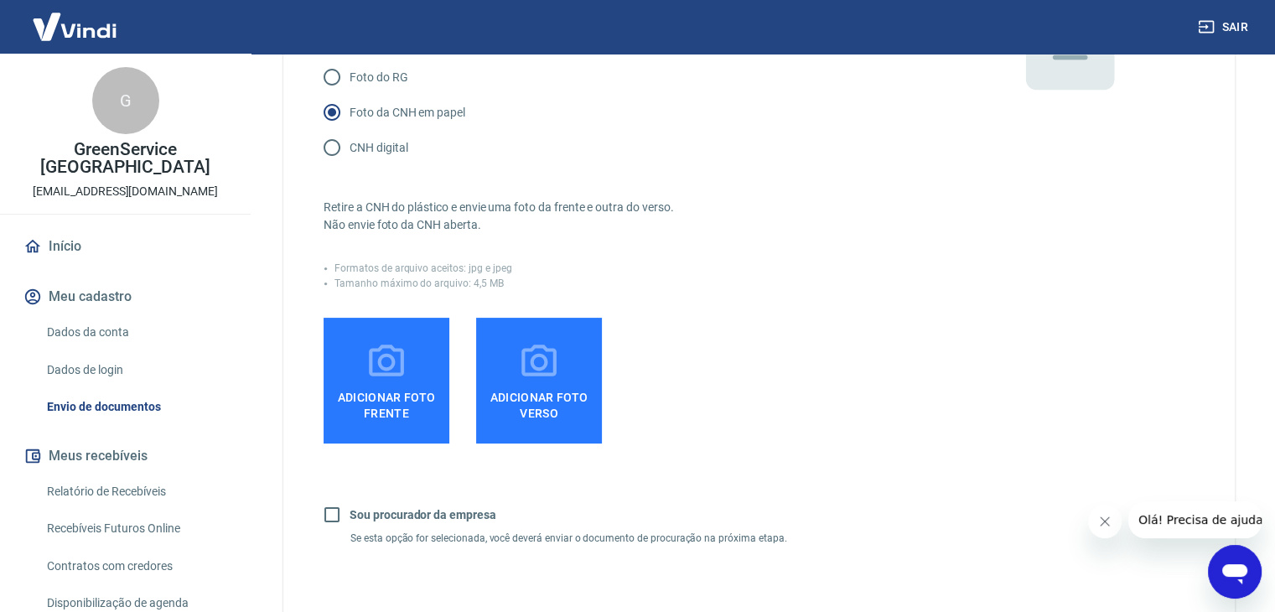
scroll to position [251, 0]
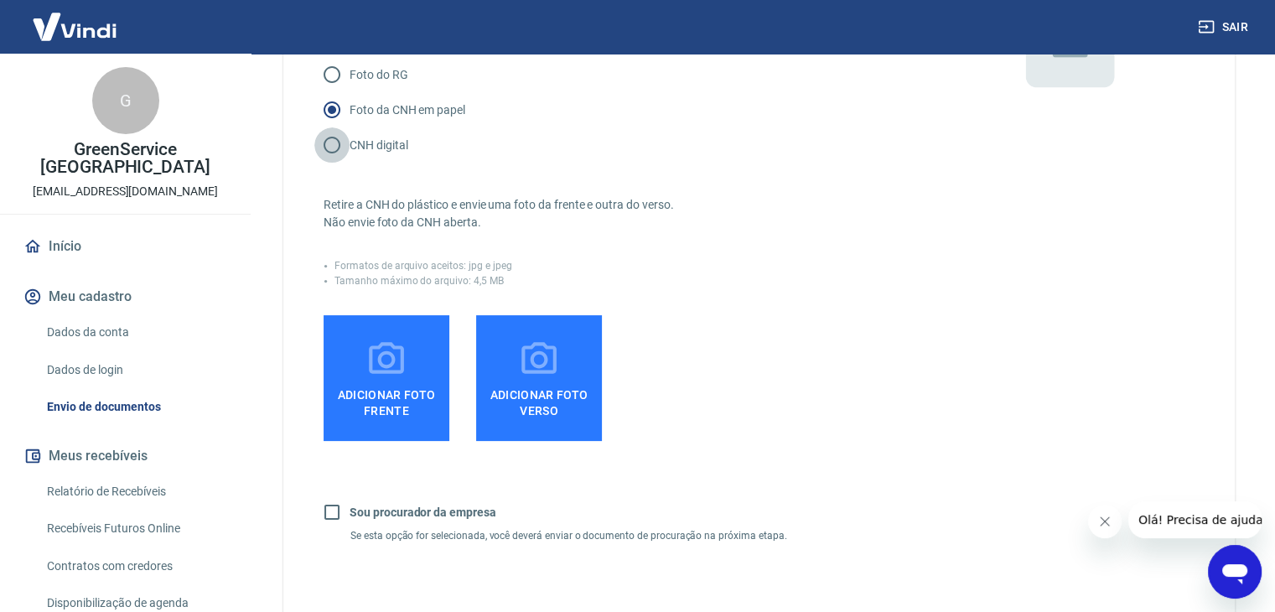
click at [331, 150] on input "CNH digital" at bounding box center [331, 144] width 35 height 35
radio input "true"
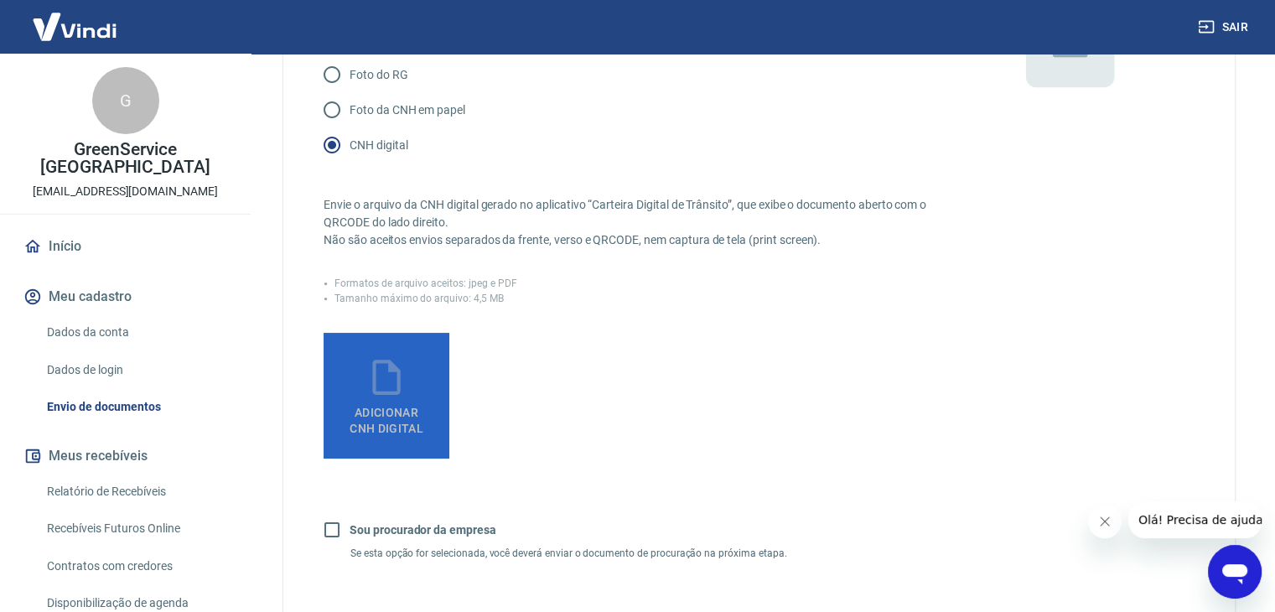
click at [393, 363] on icon at bounding box center [386, 377] width 42 height 42
click at [0, 0] on input "Adicionar CNH Digital" at bounding box center [0, 0] width 0 height 0
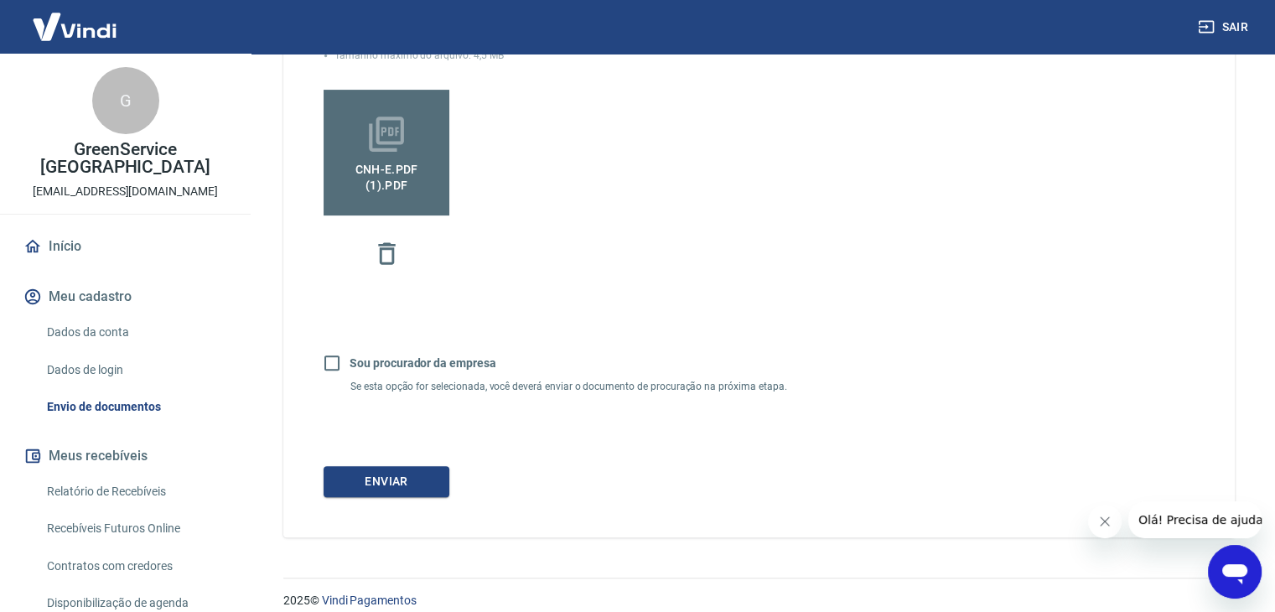
scroll to position [511, 0]
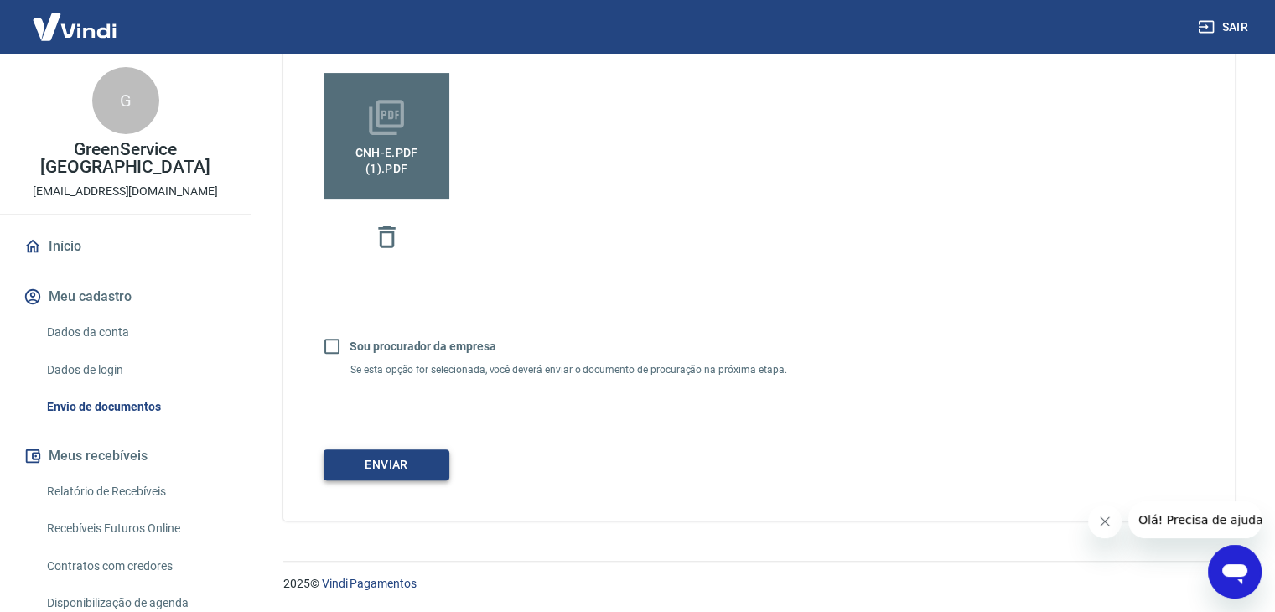
click at [402, 455] on button "Enviar" at bounding box center [387, 464] width 126 height 31
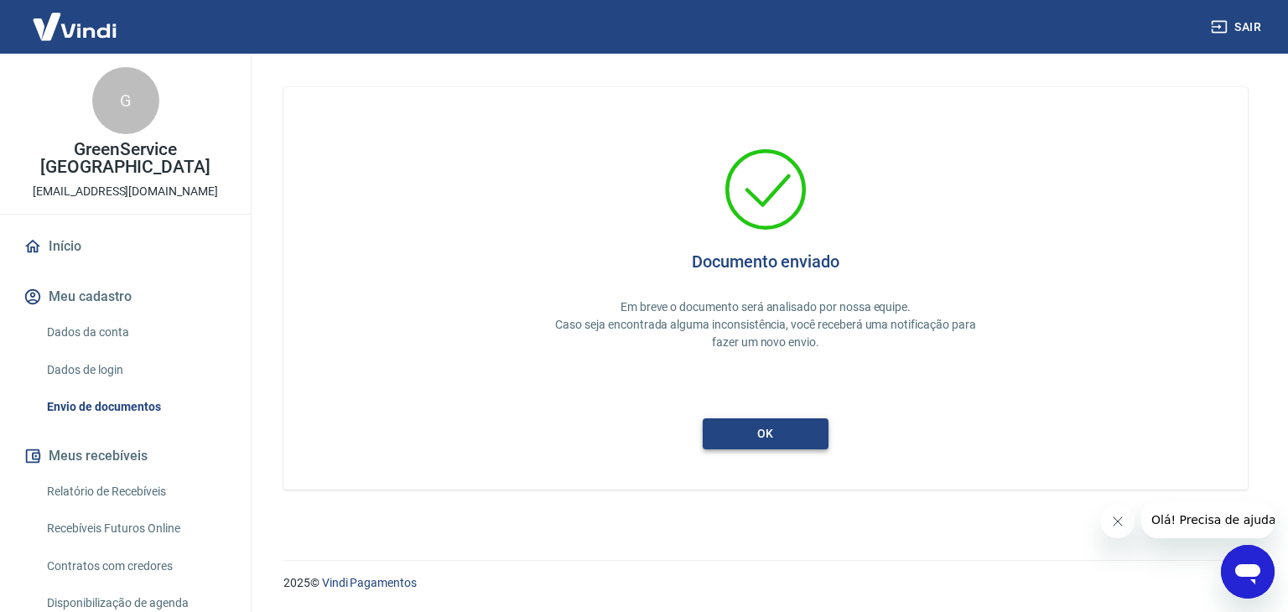
click at [785, 443] on button "ok" at bounding box center [765, 433] width 126 height 31
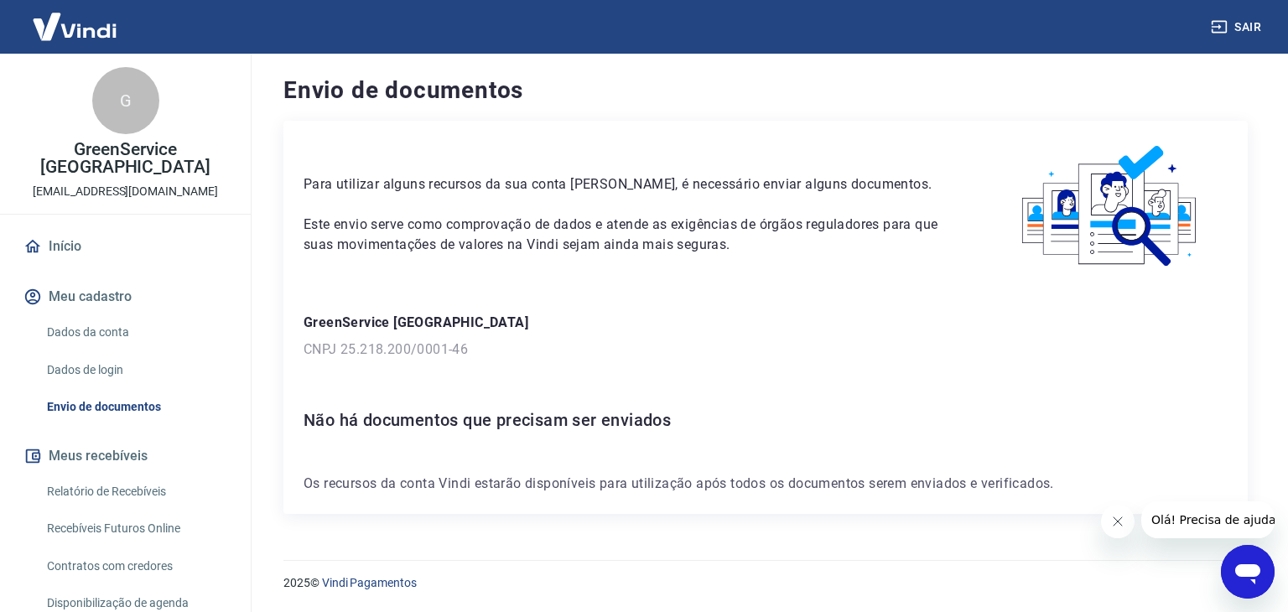
click at [84, 231] on link "Início" at bounding box center [125, 246] width 210 height 37
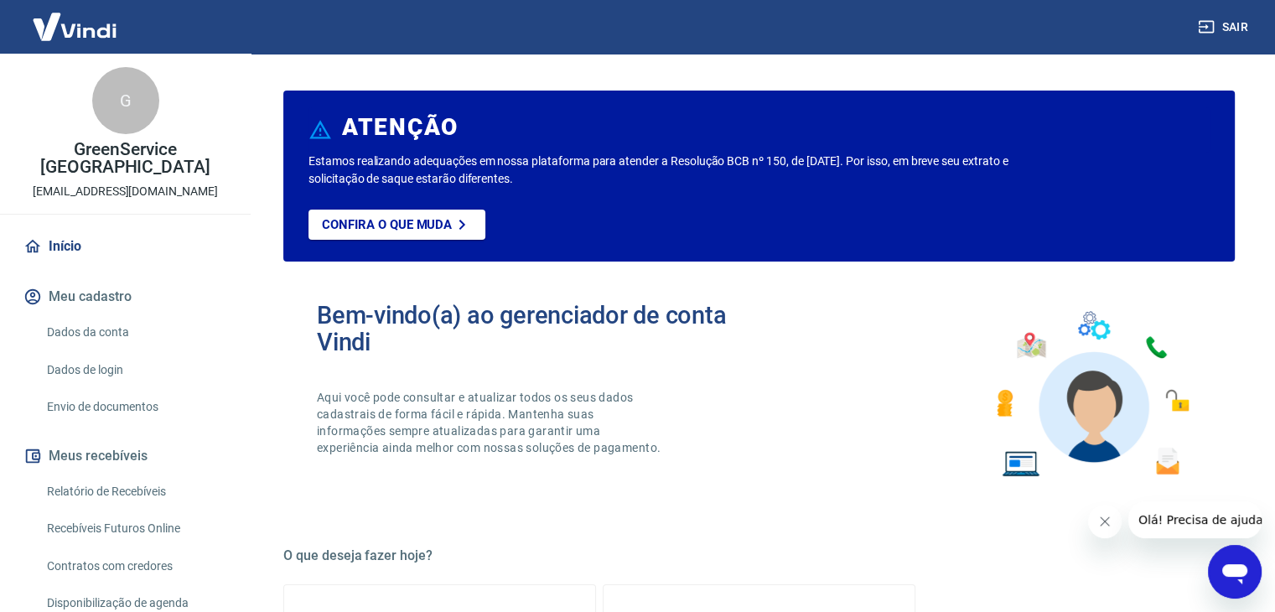
click at [64, 315] on link "Dados da conta" at bounding box center [135, 332] width 190 height 34
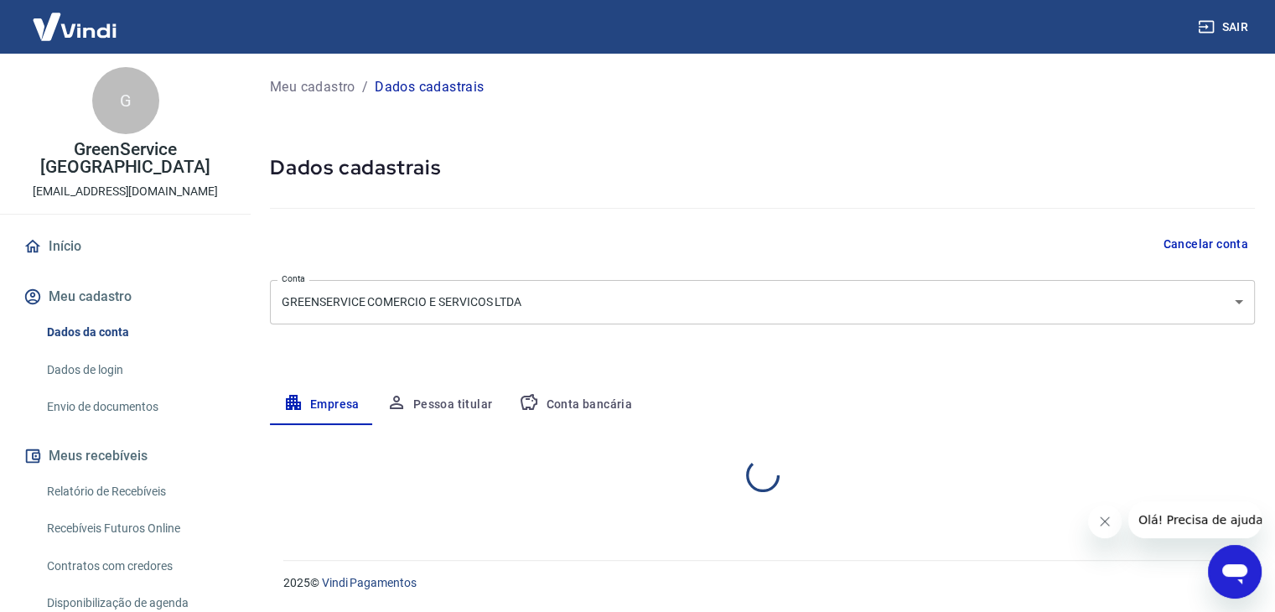
select select "SP"
select select "business"
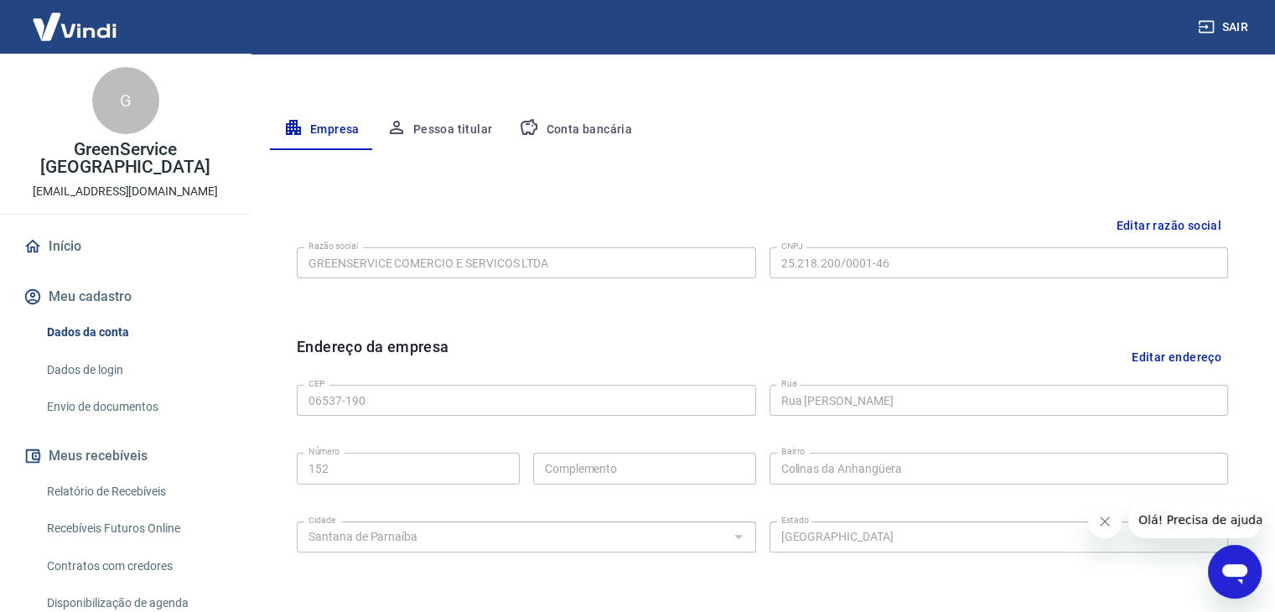
scroll to position [168, 0]
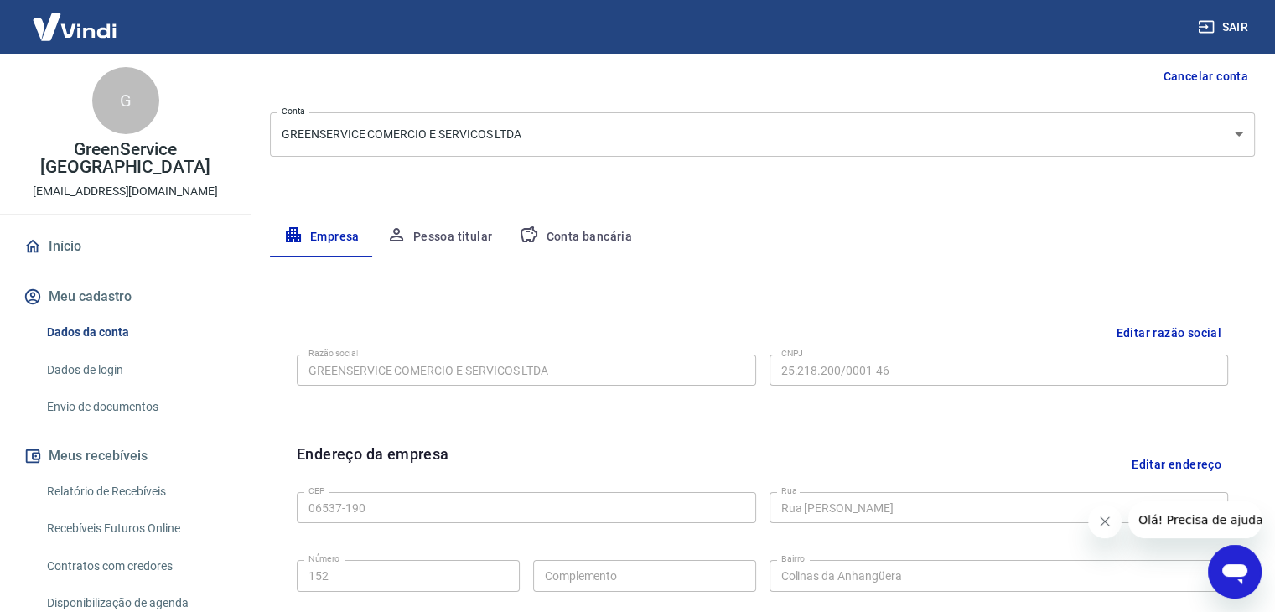
click at [464, 239] on button "Pessoa titular" at bounding box center [439, 237] width 133 height 40
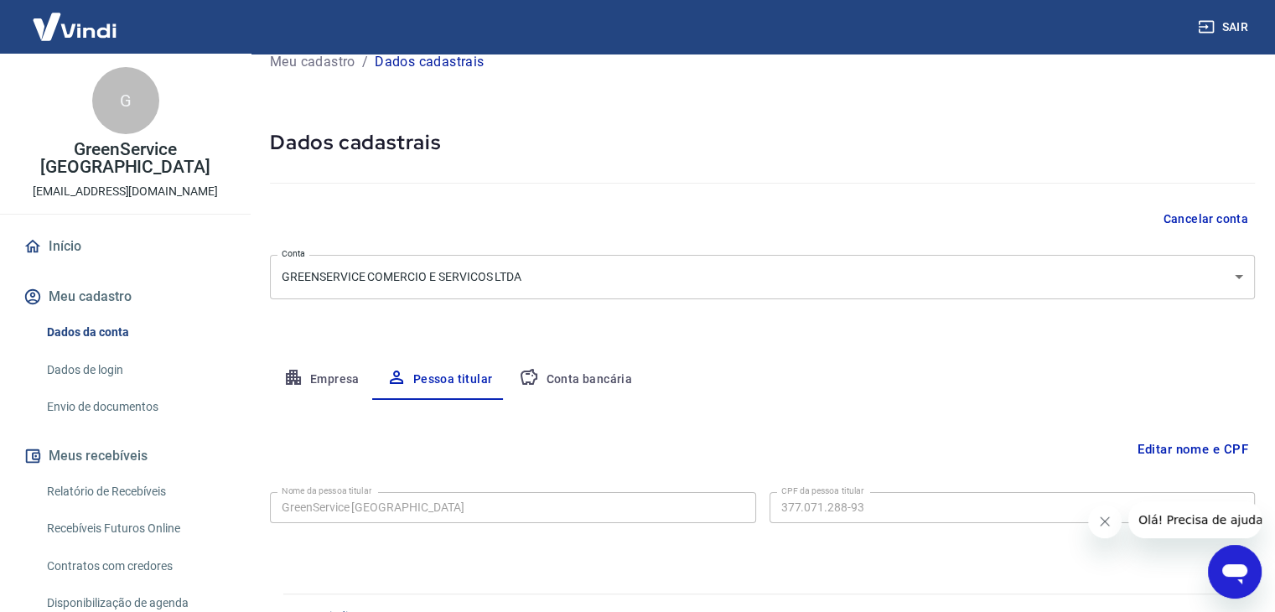
scroll to position [58, 0]
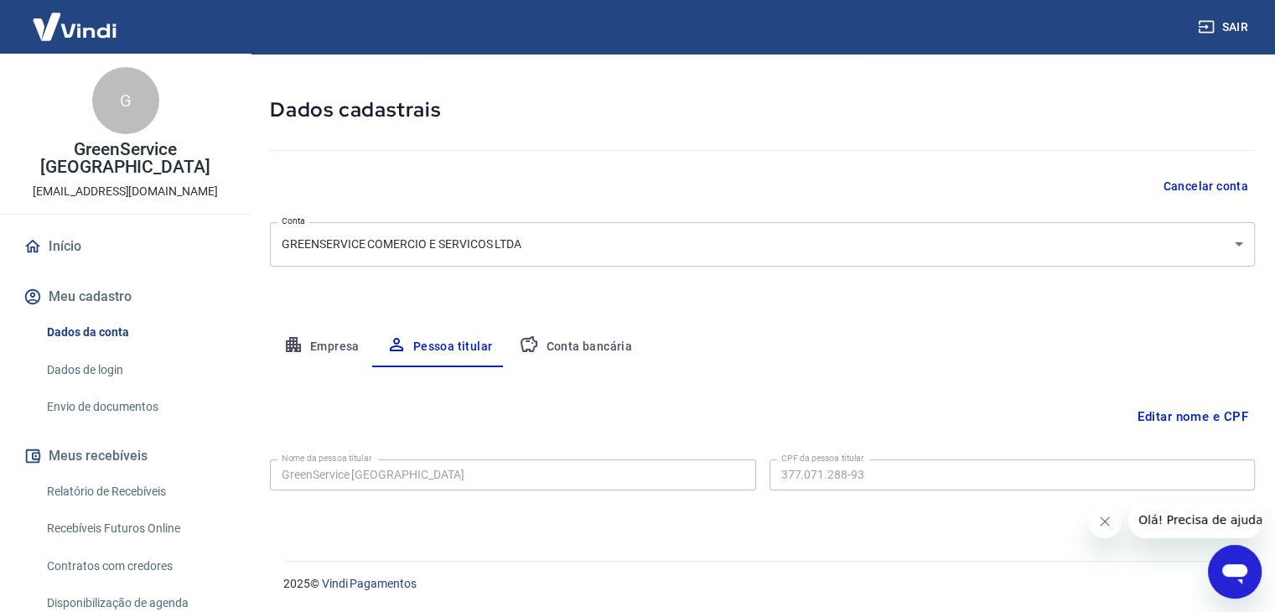
click at [578, 338] on button "Conta bancária" at bounding box center [575, 347] width 140 height 40
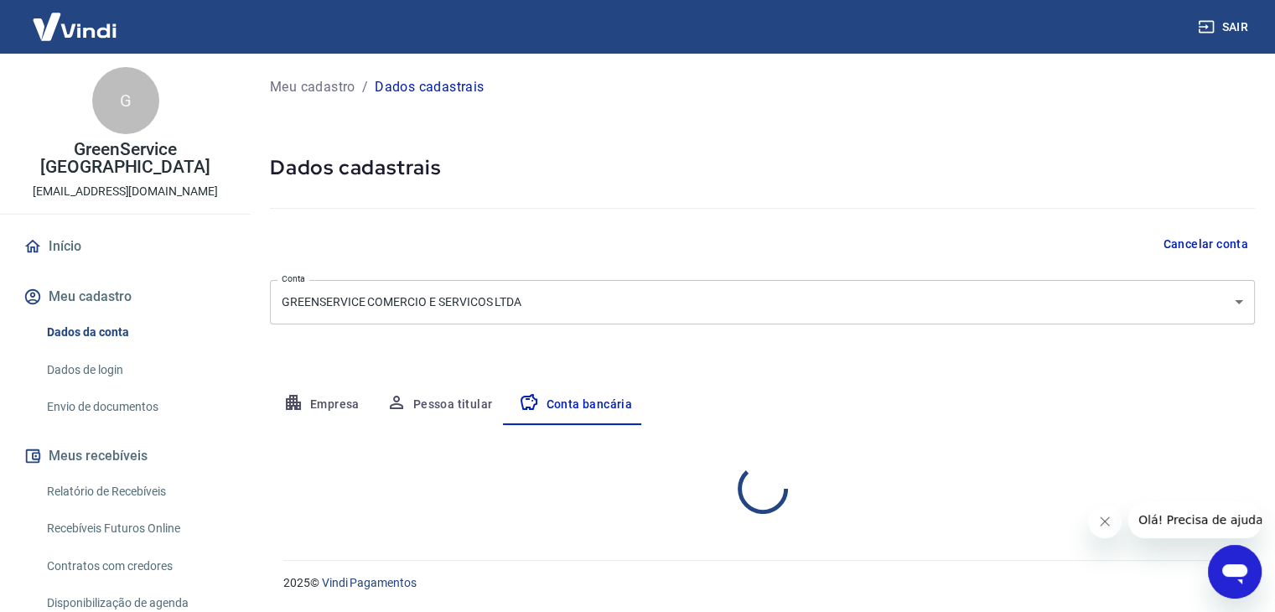
scroll to position [0, 0]
select select "1"
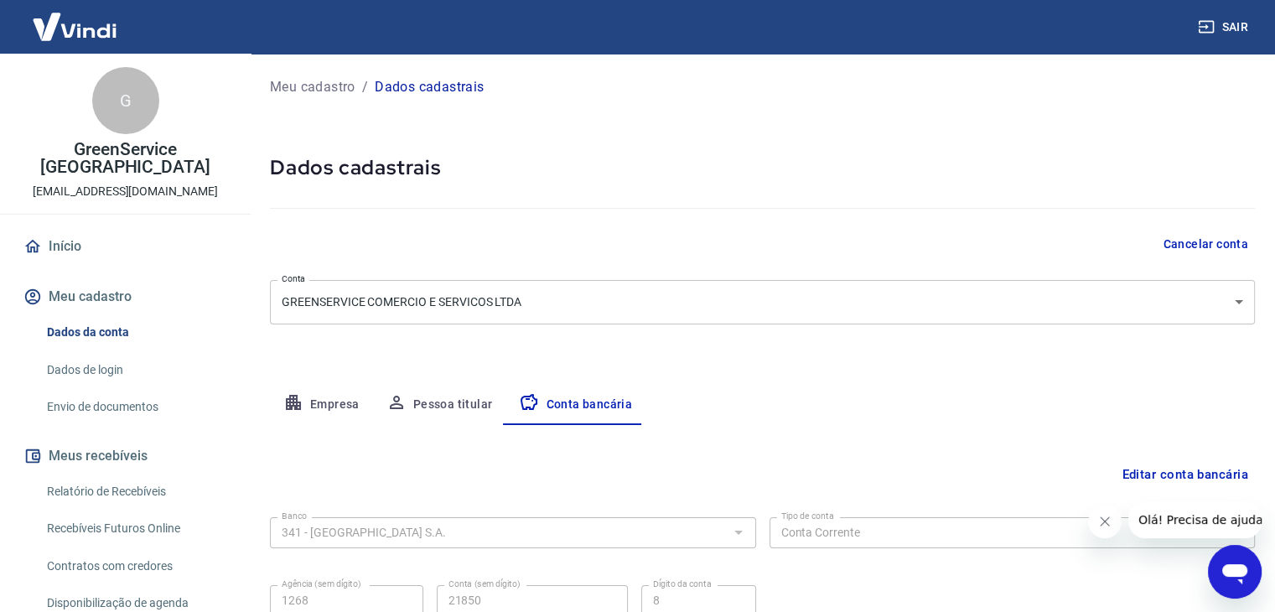
click at [119, 233] on link "Início" at bounding box center [125, 246] width 210 height 37
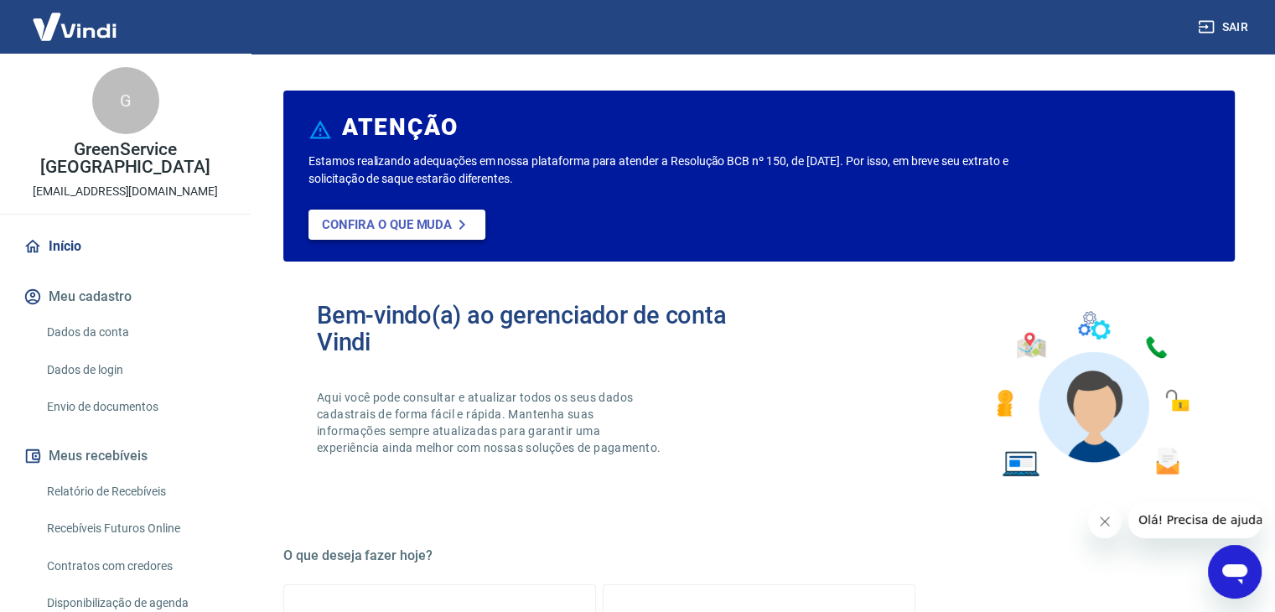
click at [374, 222] on p "Confira o que muda" at bounding box center [387, 224] width 130 height 15
click at [123, 229] on link "Início" at bounding box center [125, 246] width 210 height 37
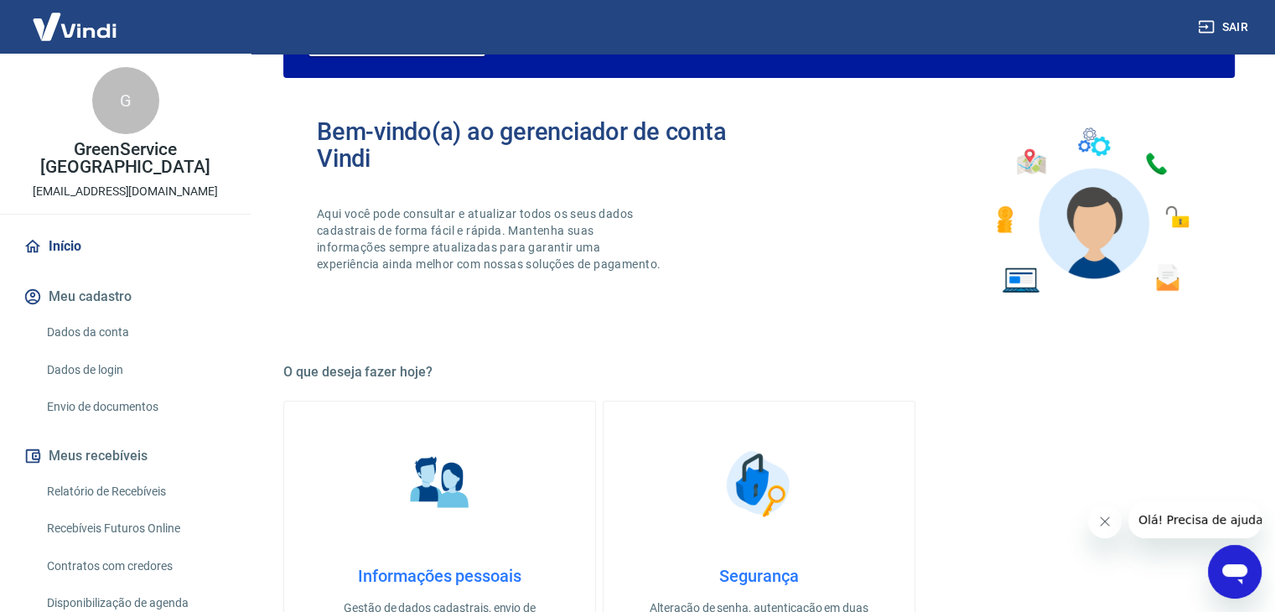
scroll to position [335, 0]
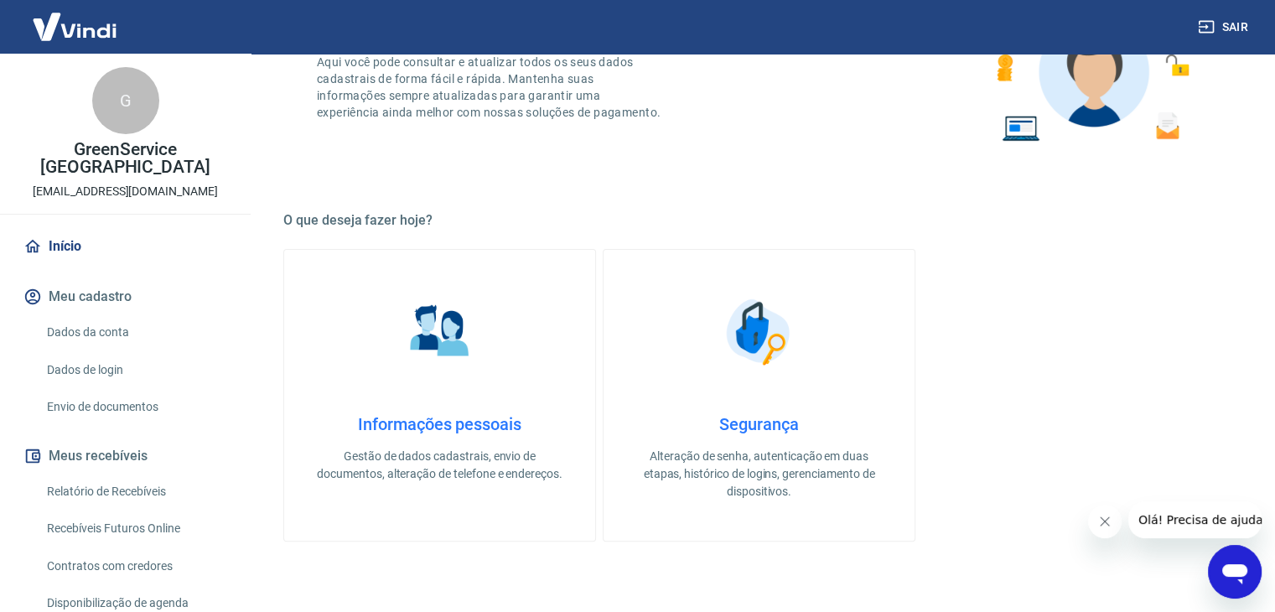
click at [113, 81] on div "G" at bounding box center [125, 100] width 67 height 67
click at [113, 111] on div "G" at bounding box center [125, 100] width 67 height 67
click at [73, 233] on link "Início" at bounding box center [125, 246] width 210 height 37
click at [87, 278] on button "Meu cadastro" at bounding box center [125, 296] width 210 height 37
click at [104, 321] on link "Dados da conta" at bounding box center [135, 332] width 190 height 34
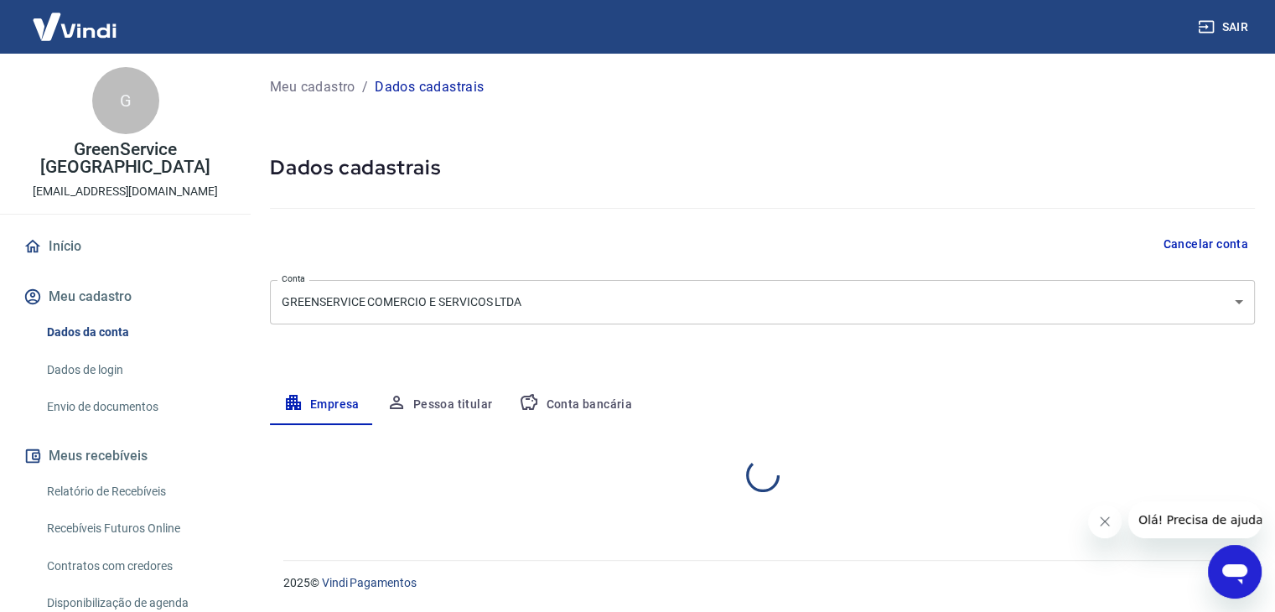
select select "SP"
select select "business"
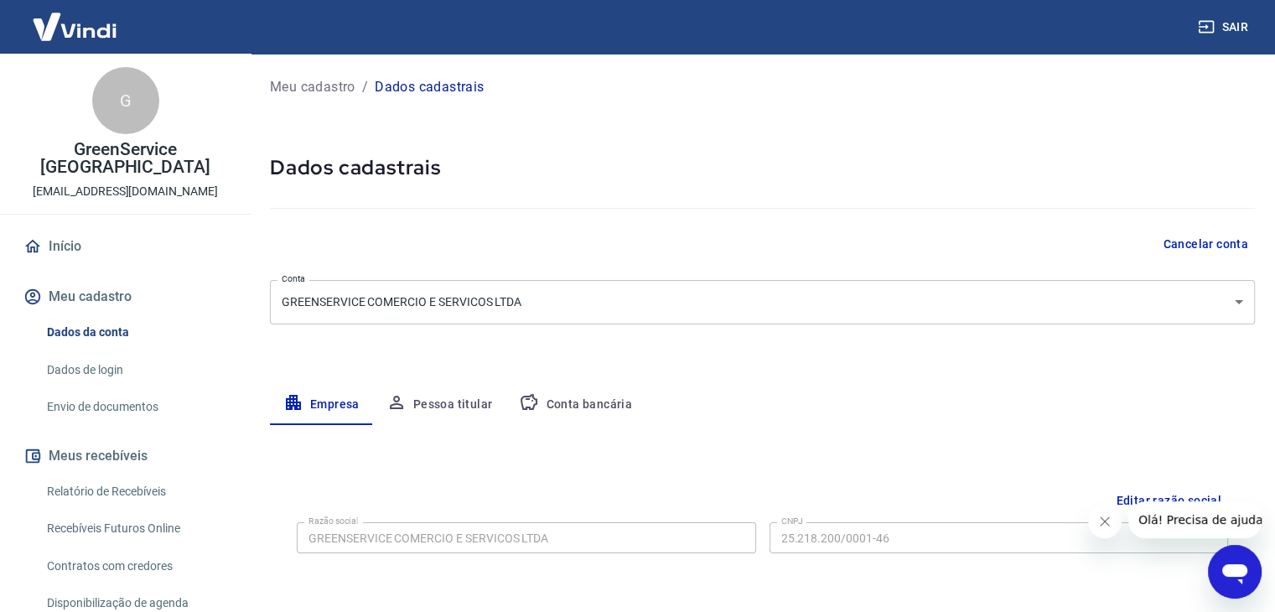
click at [113, 355] on link "Dados de login" at bounding box center [135, 370] width 190 height 34
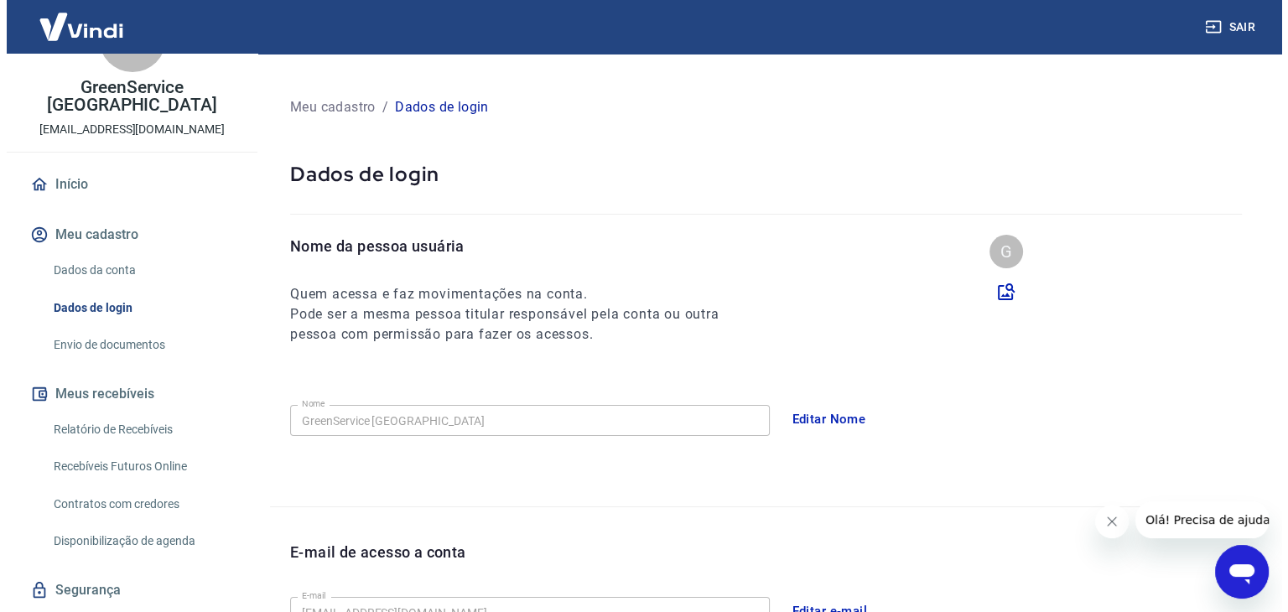
scroll to position [84, 0]
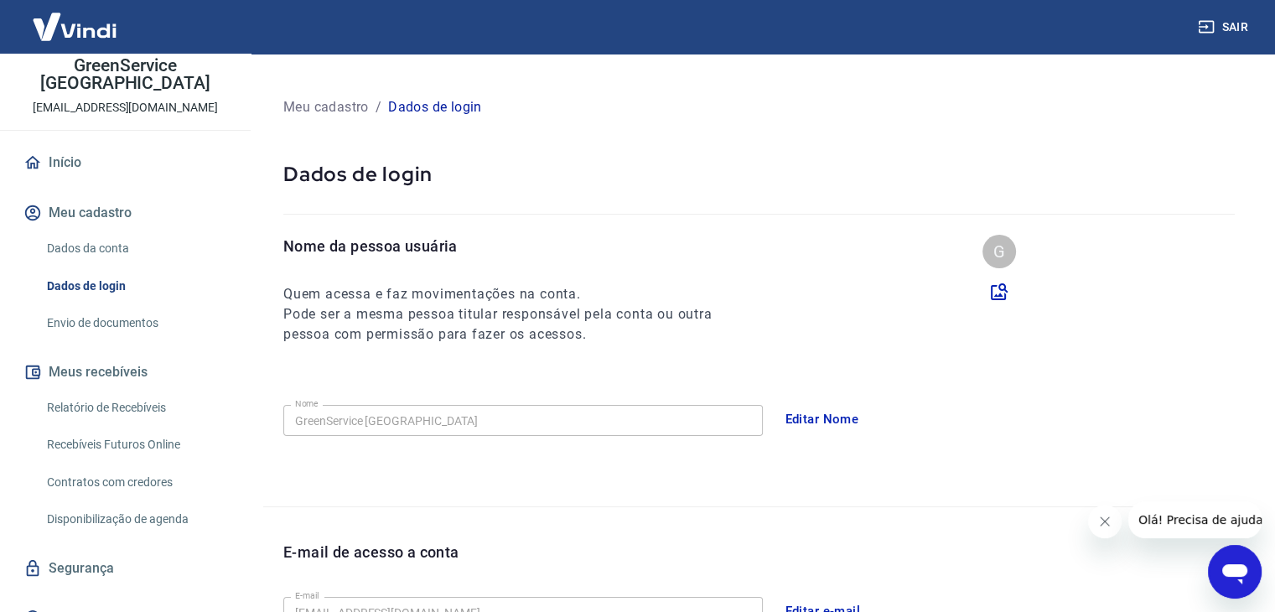
click at [127, 324] on div "Início Meu cadastro Dados da conta Dados de login Envio de documentos Meus rece…" at bounding box center [125, 390] width 251 height 493
click at [127, 309] on link "Envio de documentos" at bounding box center [135, 323] width 190 height 34
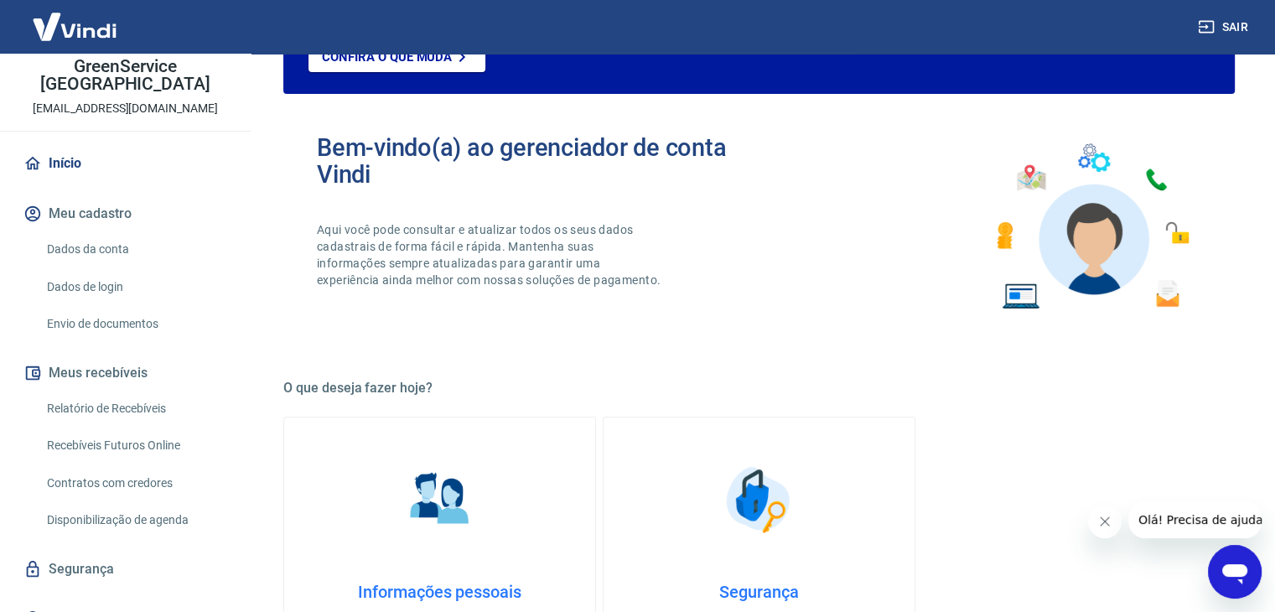
scroll to position [84, 0]
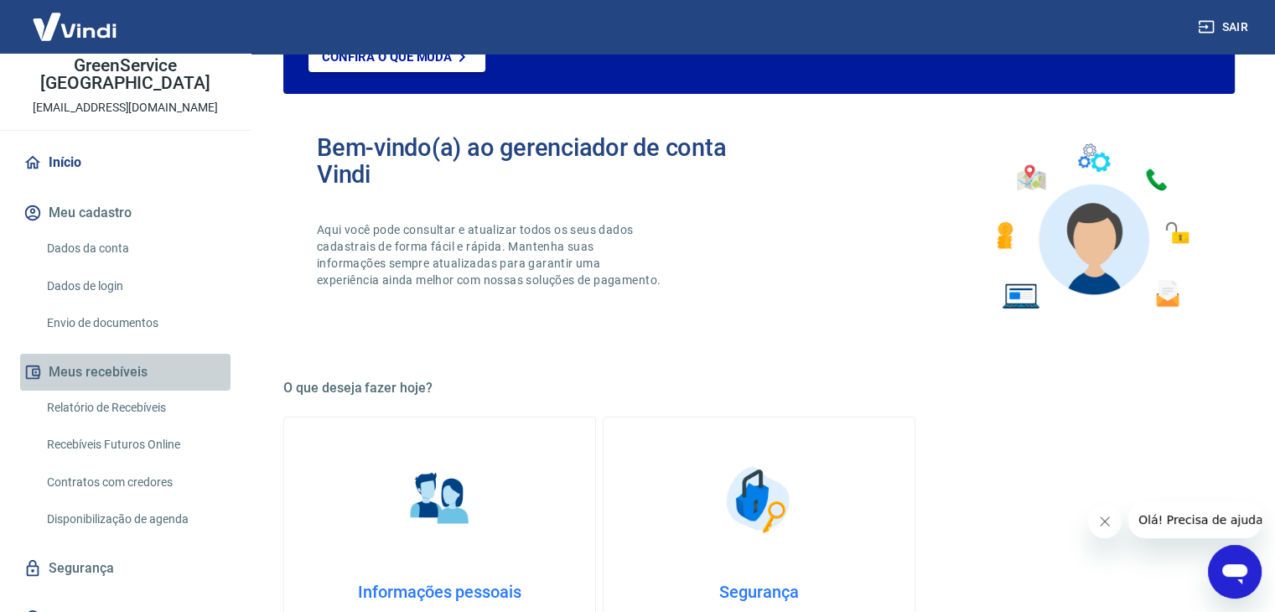
click at [163, 357] on button "Meus recebíveis" at bounding box center [125, 372] width 210 height 37
click at [158, 391] on link "Relatório de Recebíveis" at bounding box center [135, 408] width 190 height 34
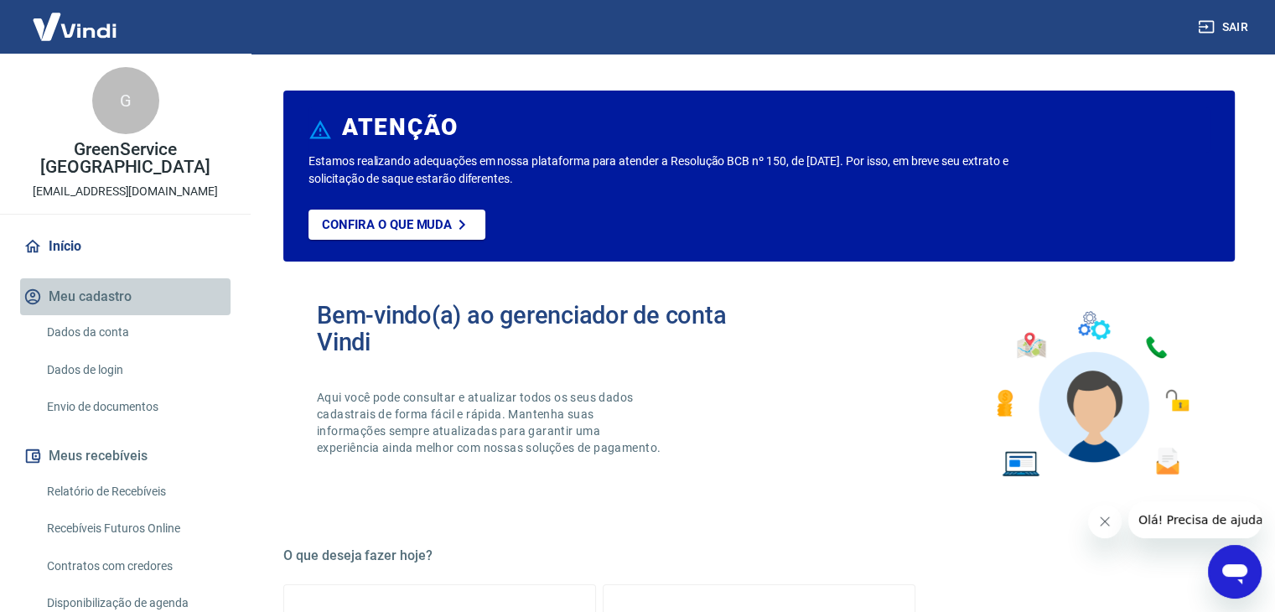
click at [132, 282] on button "Meu cadastro" at bounding box center [125, 296] width 210 height 37
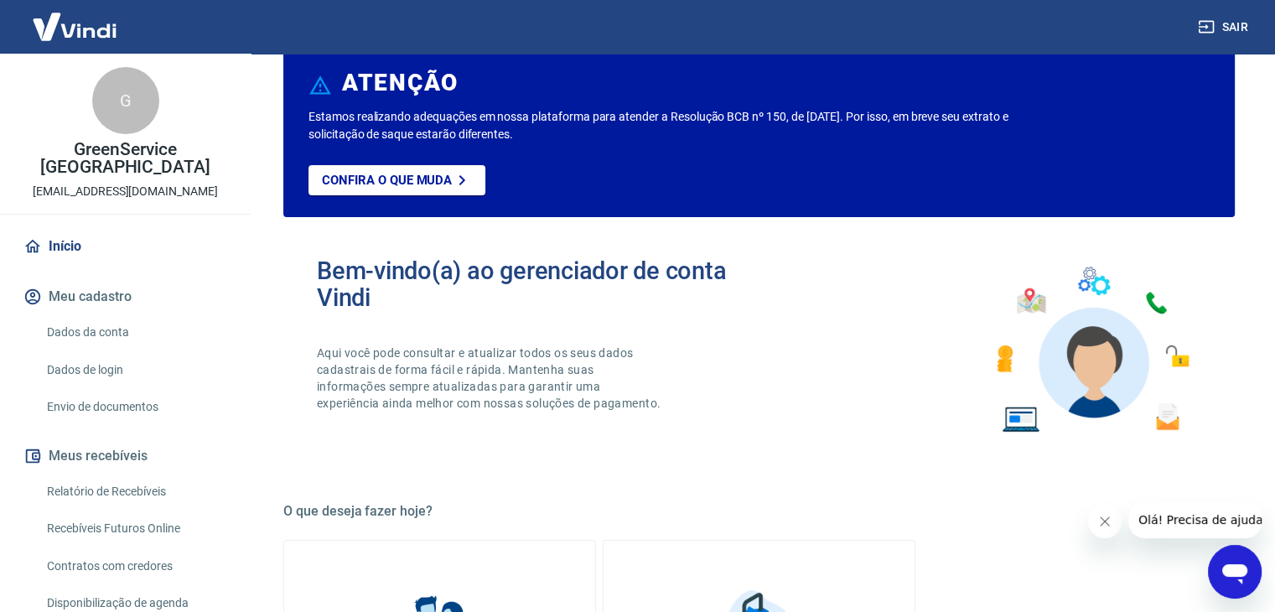
scroll to position [84, 0]
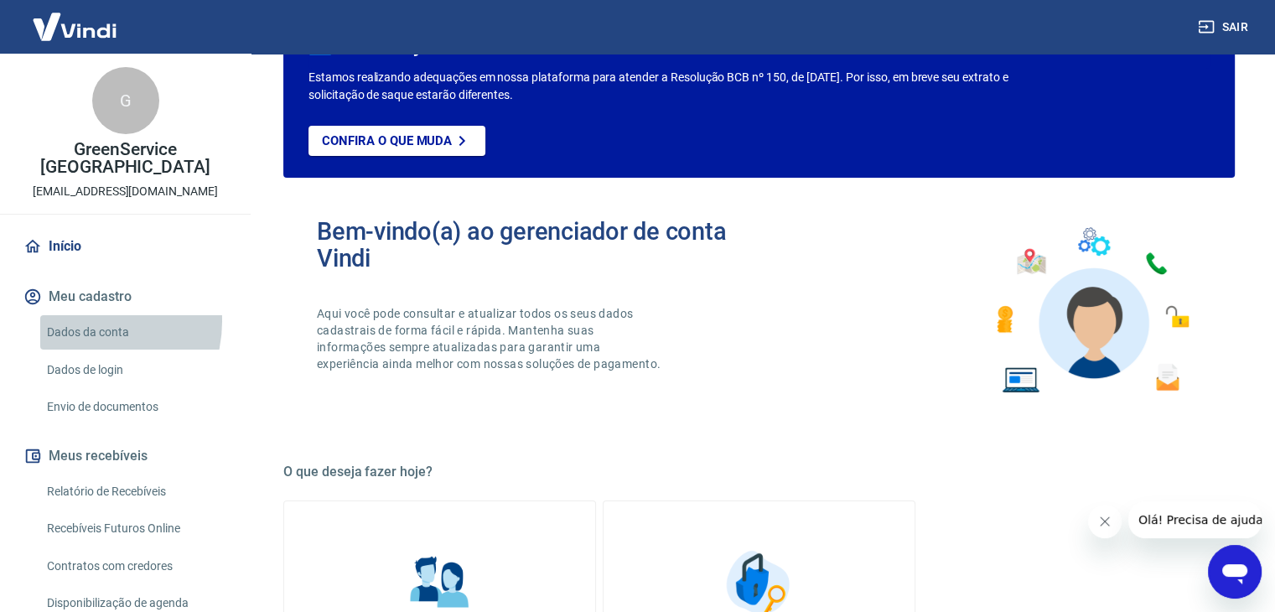
click at [85, 315] on link "Dados da conta" at bounding box center [135, 332] width 190 height 34
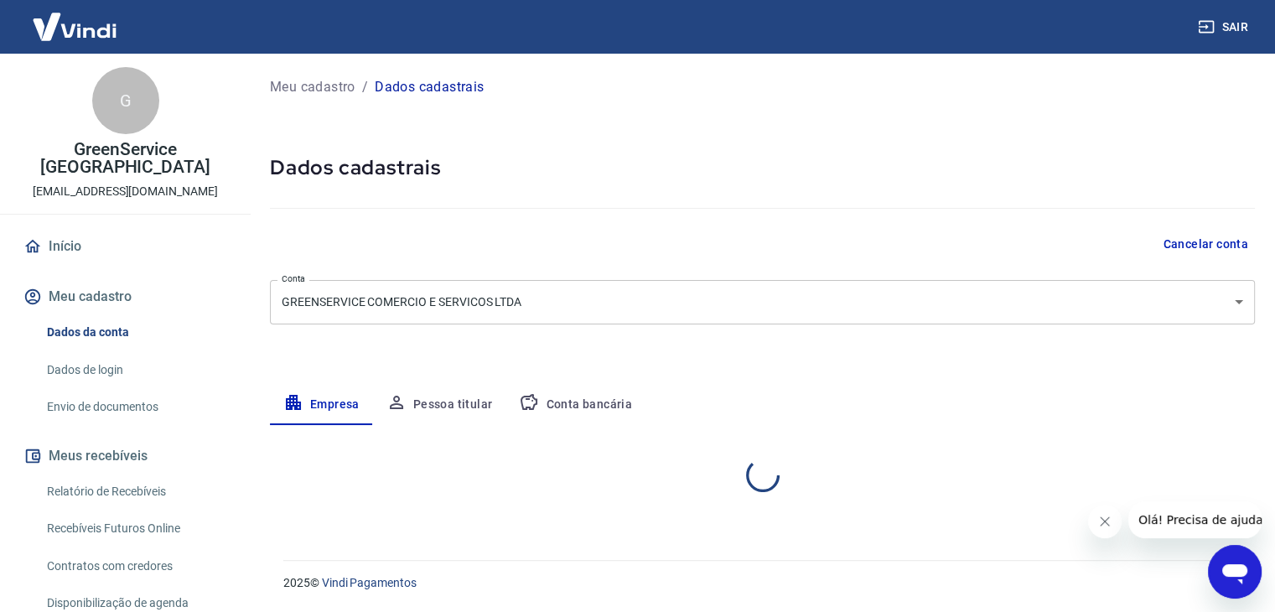
select select "SP"
select select "business"
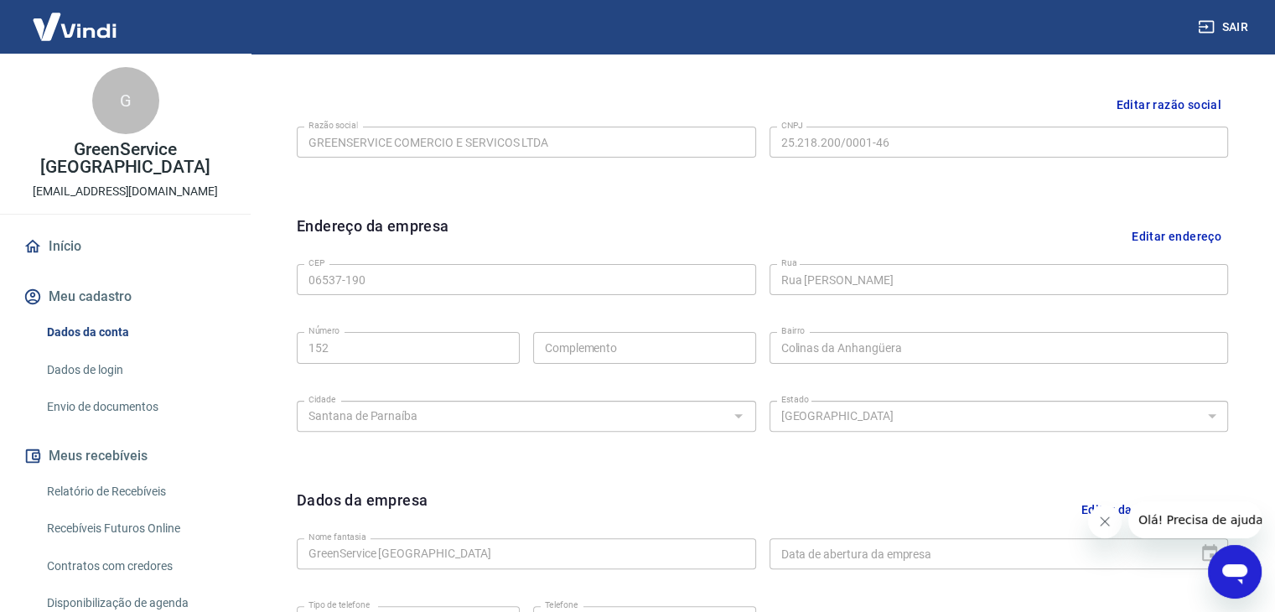
scroll to position [335, 0]
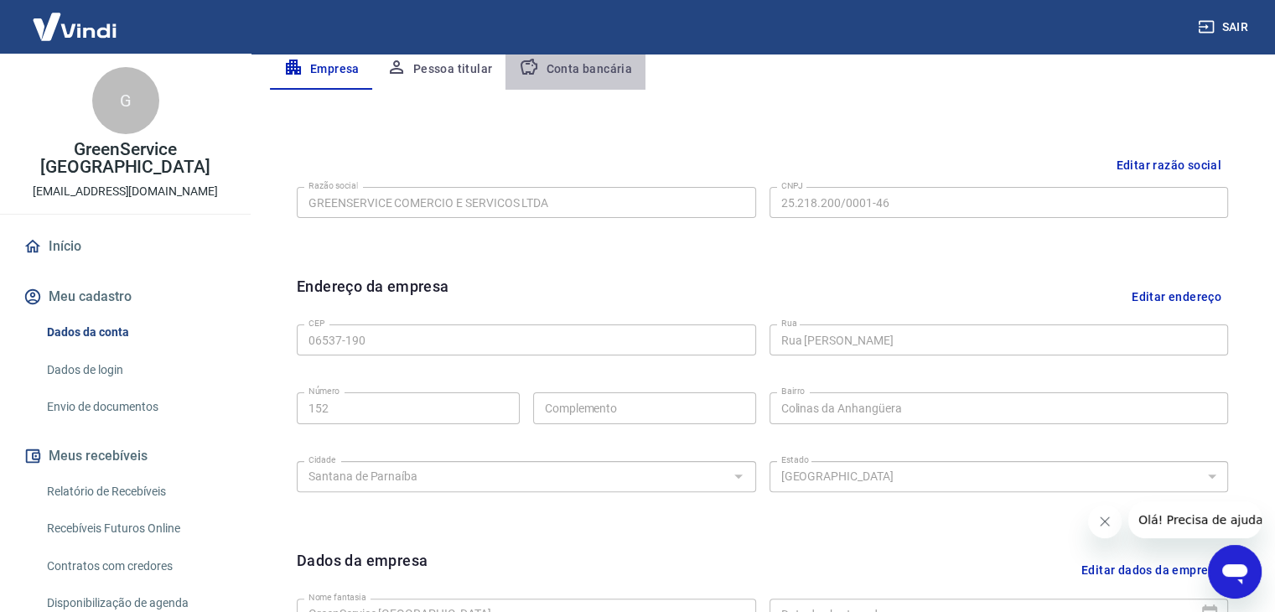
click at [593, 59] on button "Conta bancária" at bounding box center [575, 69] width 140 height 40
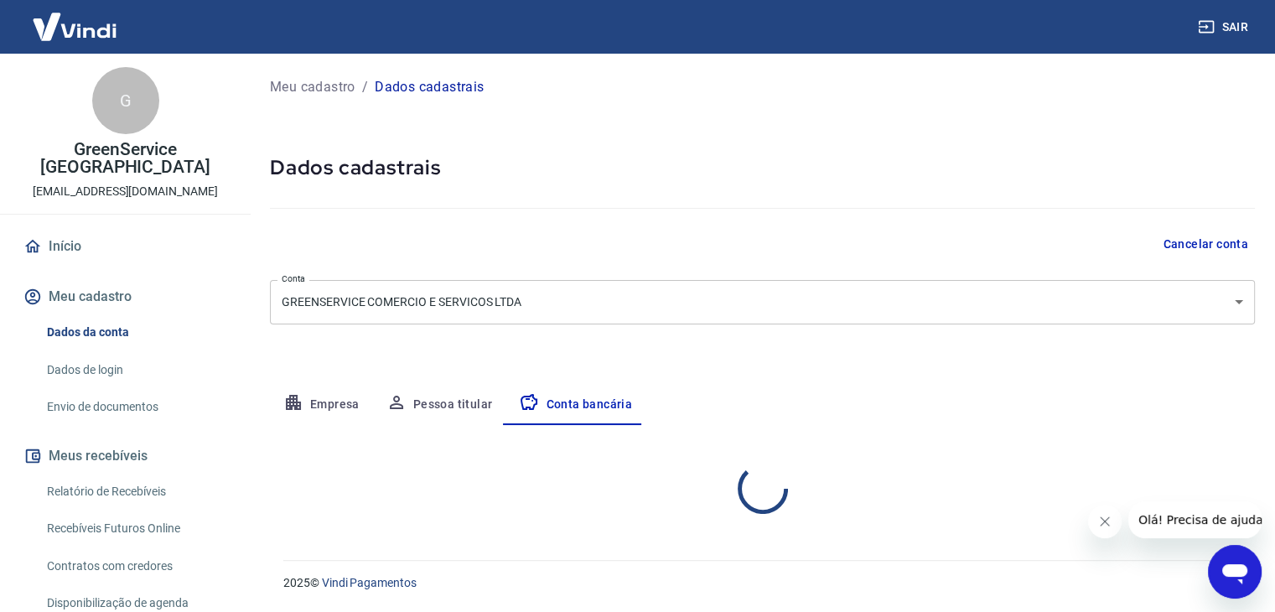
select select "3"
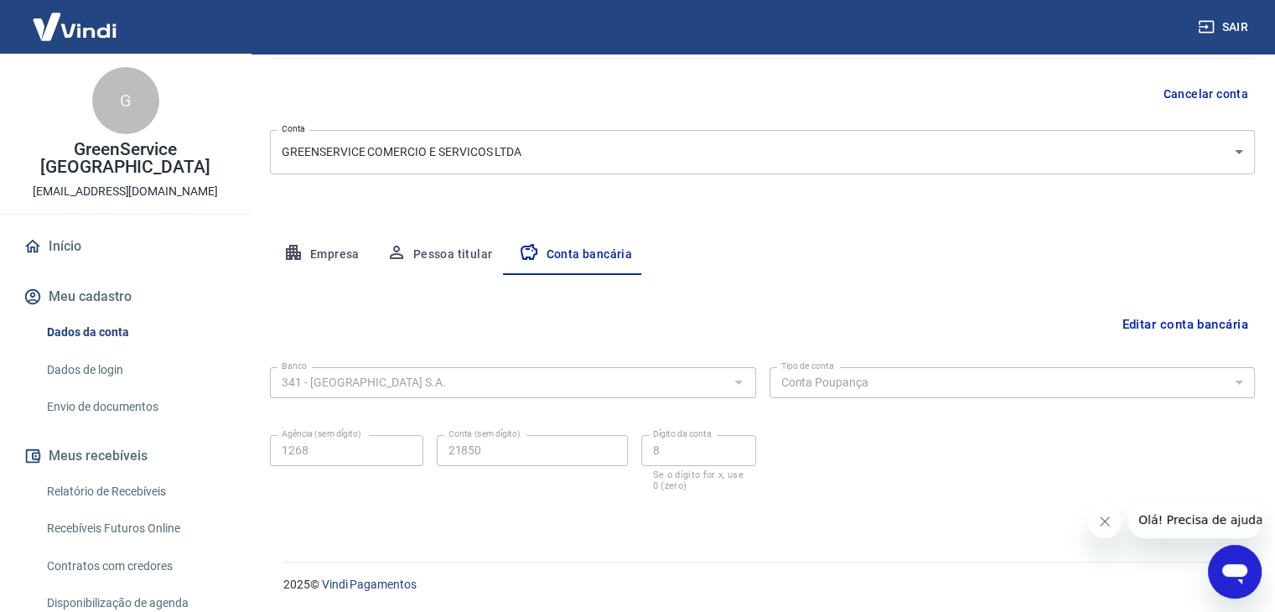
scroll to position [151, 0]
click at [402, 256] on icon "button" at bounding box center [396, 251] width 20 height 20
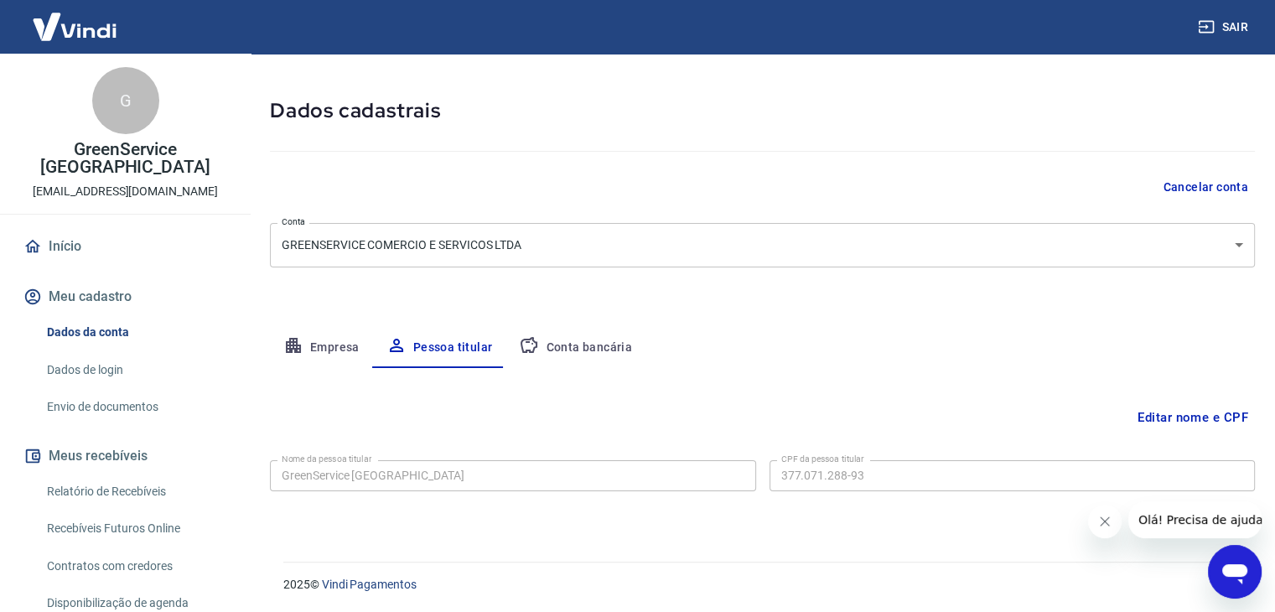
scroll to position [58, 0]
click at [336, 351] on button "Empresa" at bounding box center [321, 347] width 103 height 40
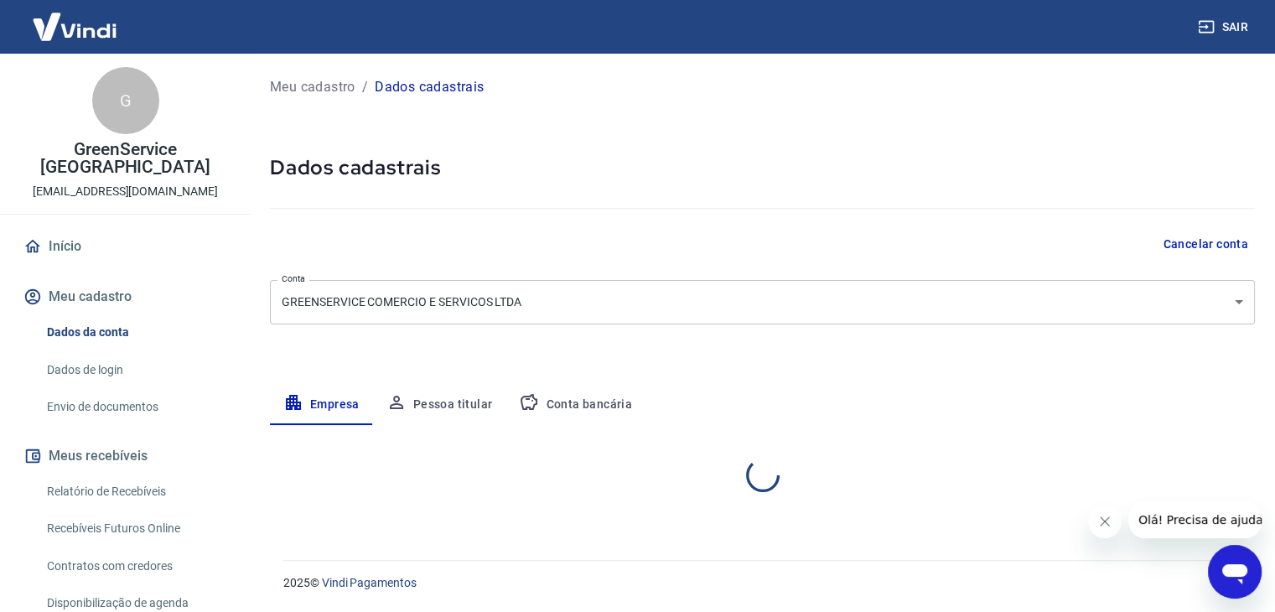
scroll to position [0, 0]
select select "SP"
select select "business"
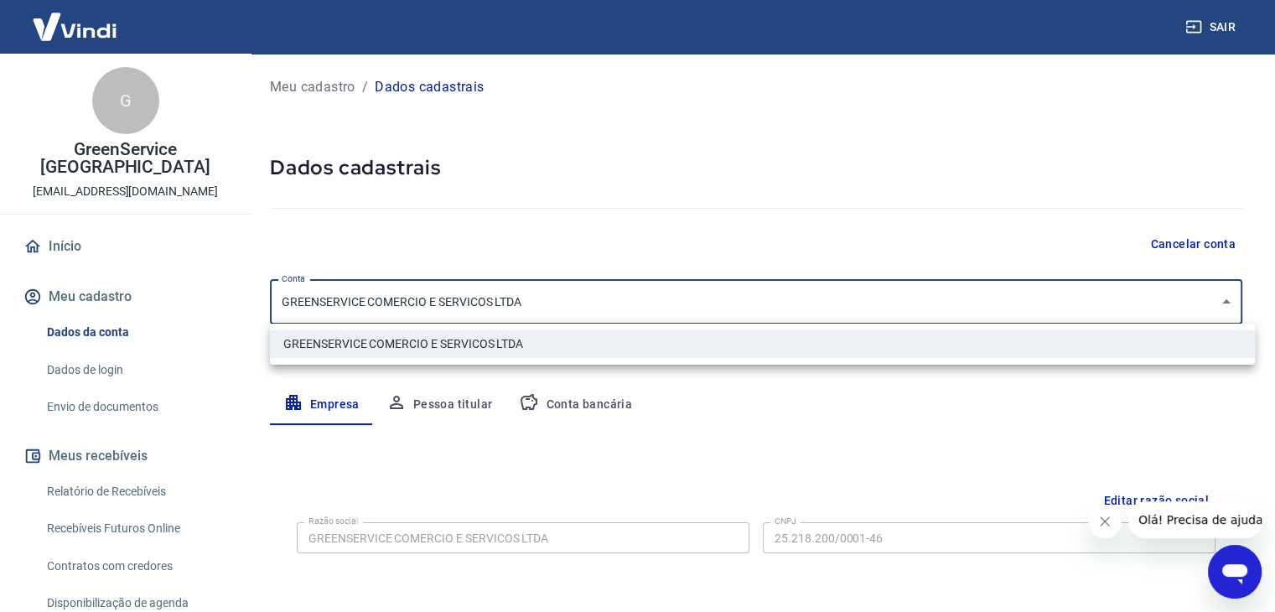
click at [829, 299] on body "Sair G GreenService [GEOGRAPHIC_DATA] [EMAIL_ADDRESS][DOMAIN_NAME] Início Meu c…" at bounding box center [637, 306] width 1275 height 612
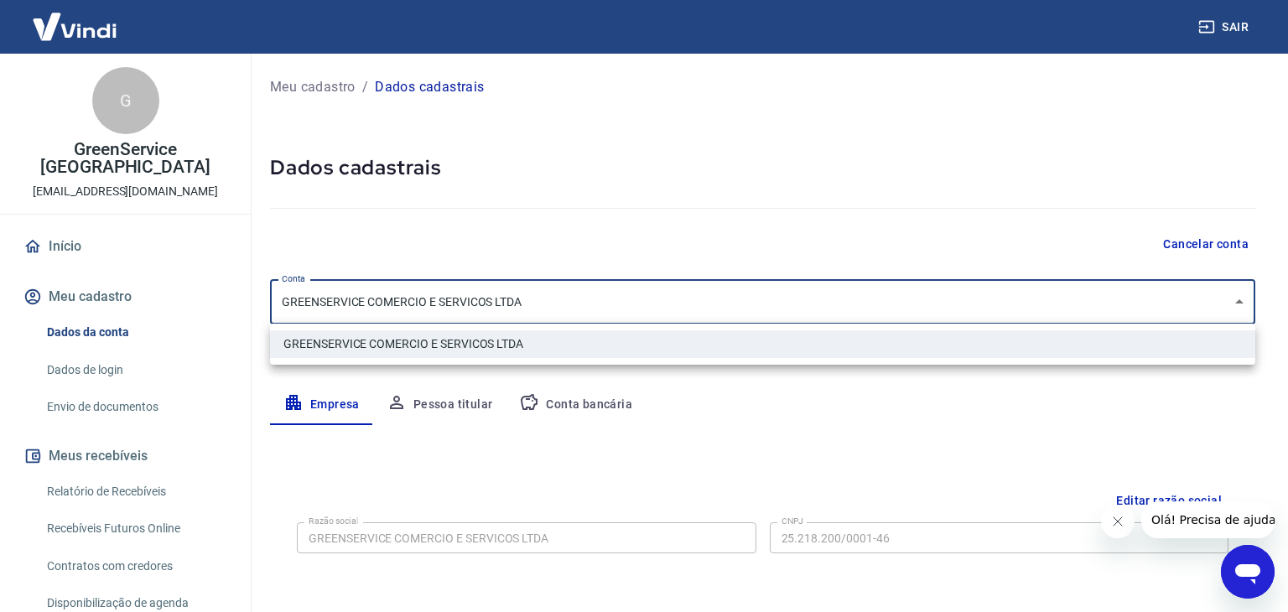
click at [829, 298] on div at bounding box center [644, 306] width 1288 height 612
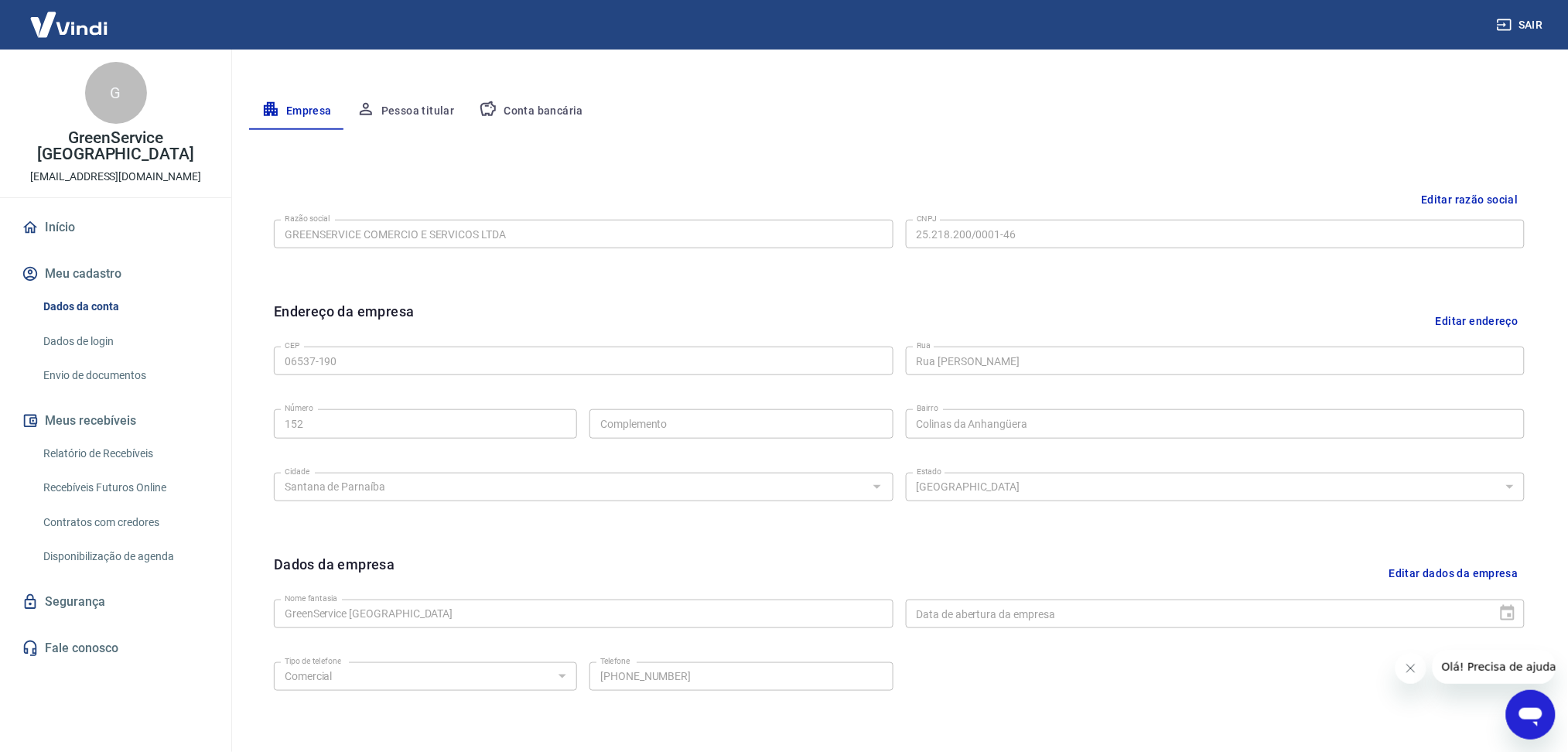
scroll to position [260, 0]
click at [447, 113] on button "Pessoa titular" at bounding box center [405, 113] width 123 height 37
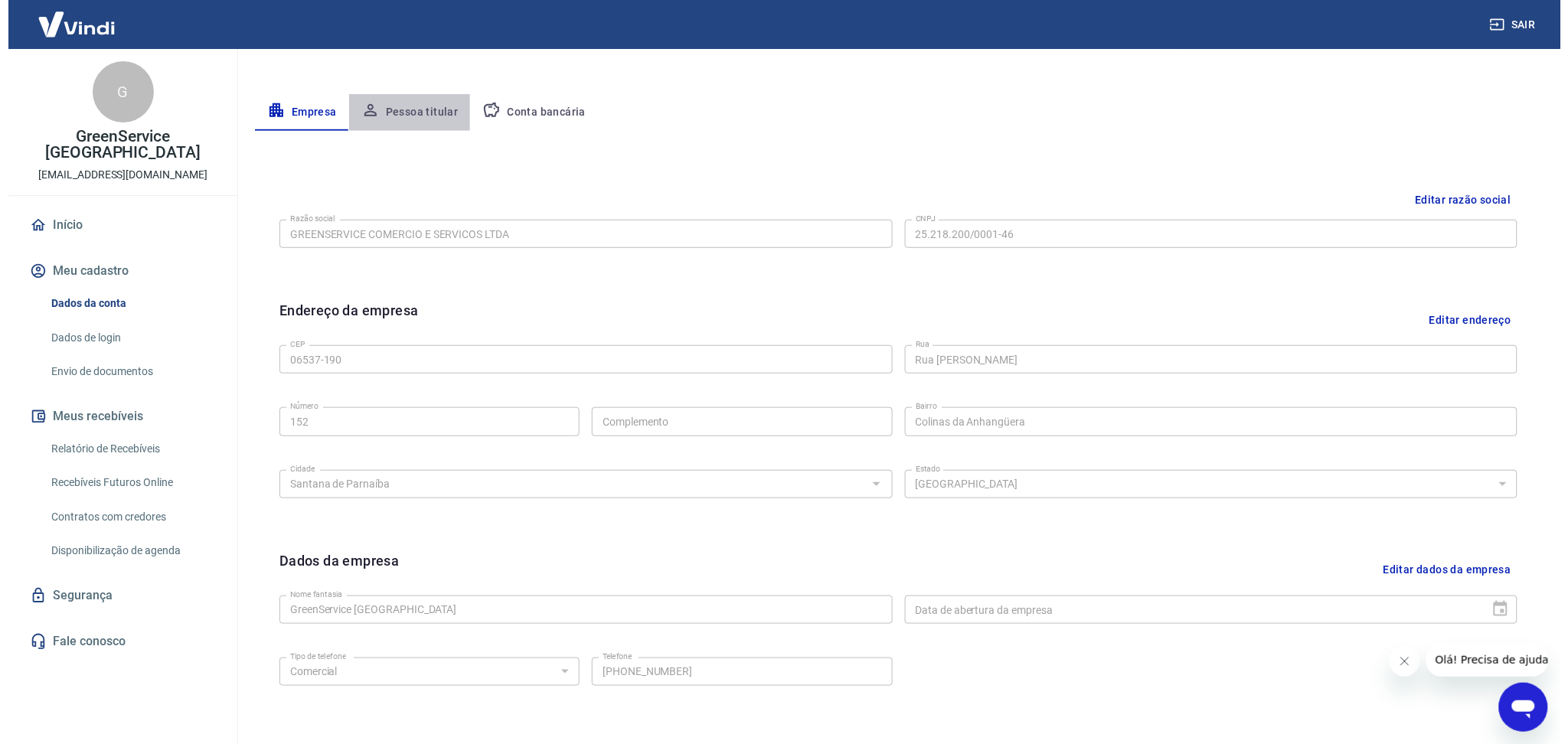
scroll to position [0, 0]
